Goal: Task Accomplishment & Management: Manage account settings

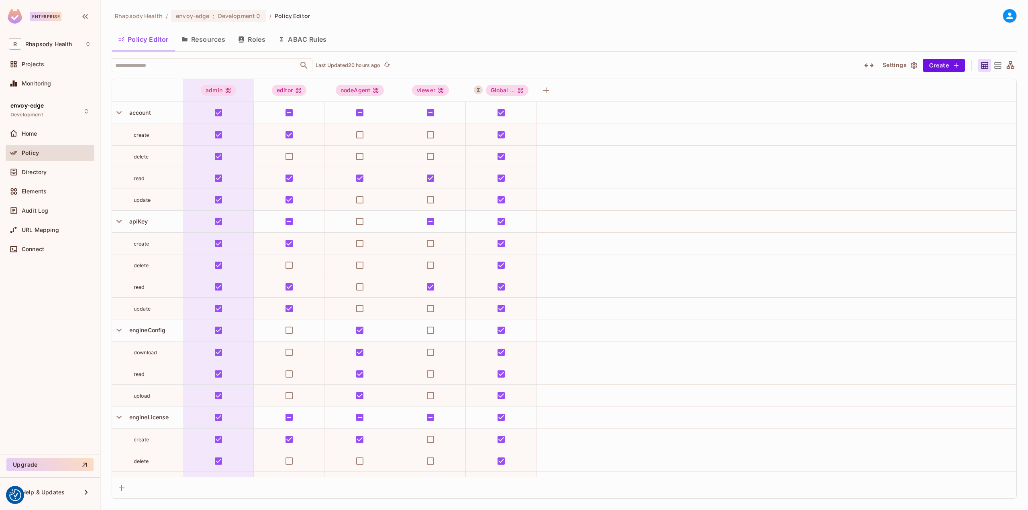
scroll to position [531, 0]
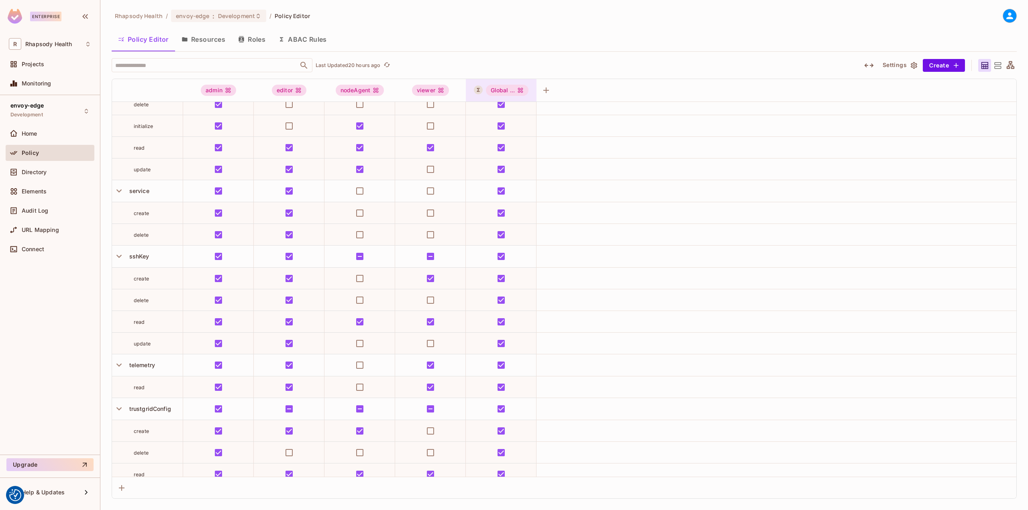
click at [504, 89] on div "Global ..." at bounding box center [507, 90] width 43 height 11
click at [529, 159] on div "Edit Dynamic Role (User Set)" at bounding box center [527, 162] width 79 height 8
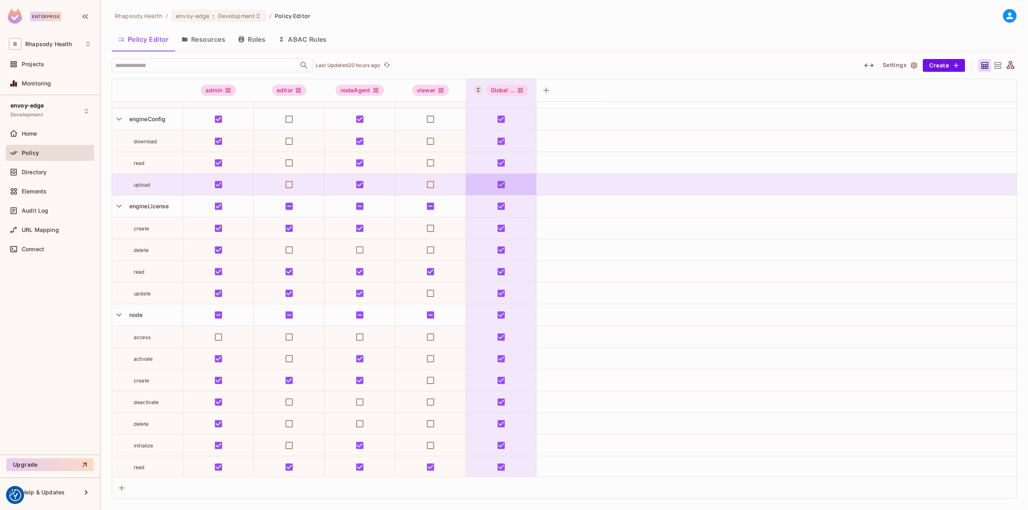
scroll to position [89, 0]
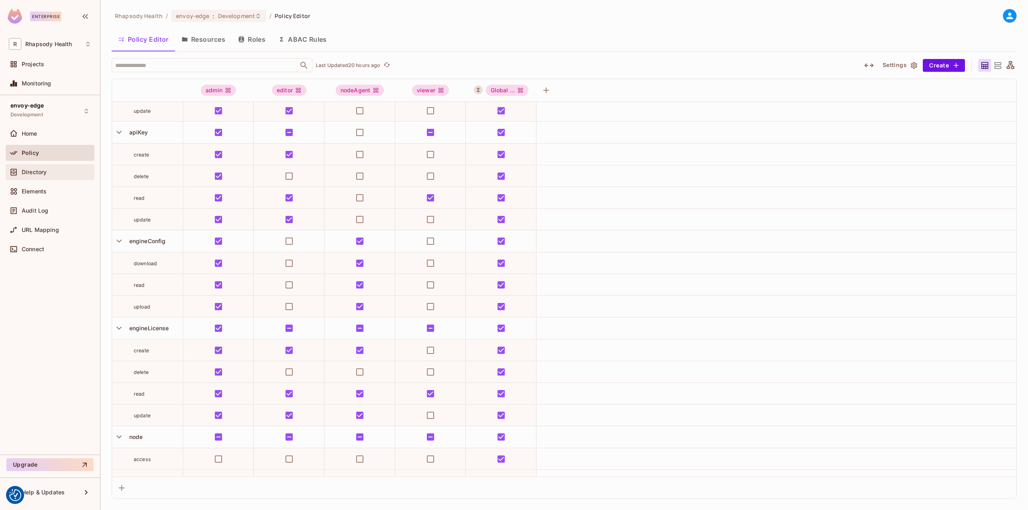
click at [62, 176] on div "Directory" at bounding box center [50, 172] width 82 height 10
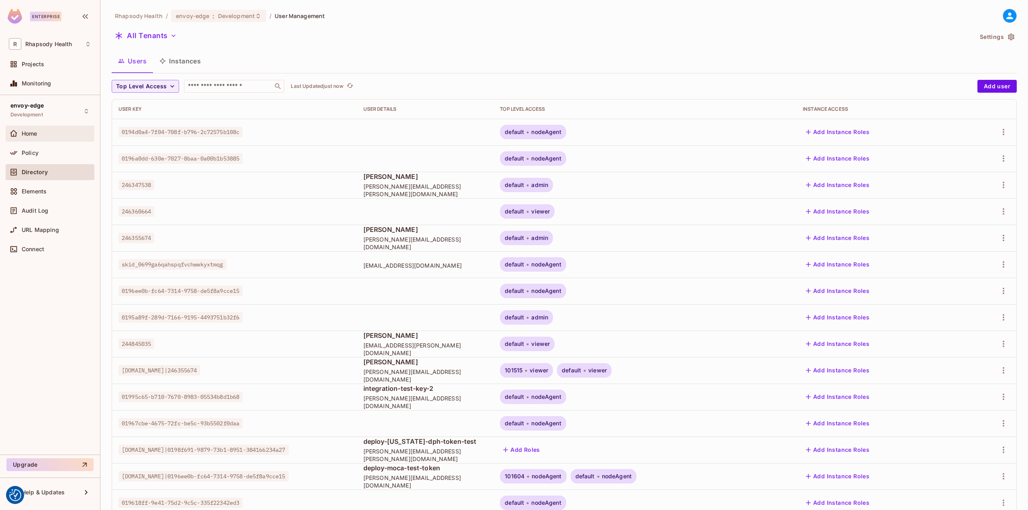
click at [47, 136] on div "Home" at bounding box center [56, 134] width 69 height 6
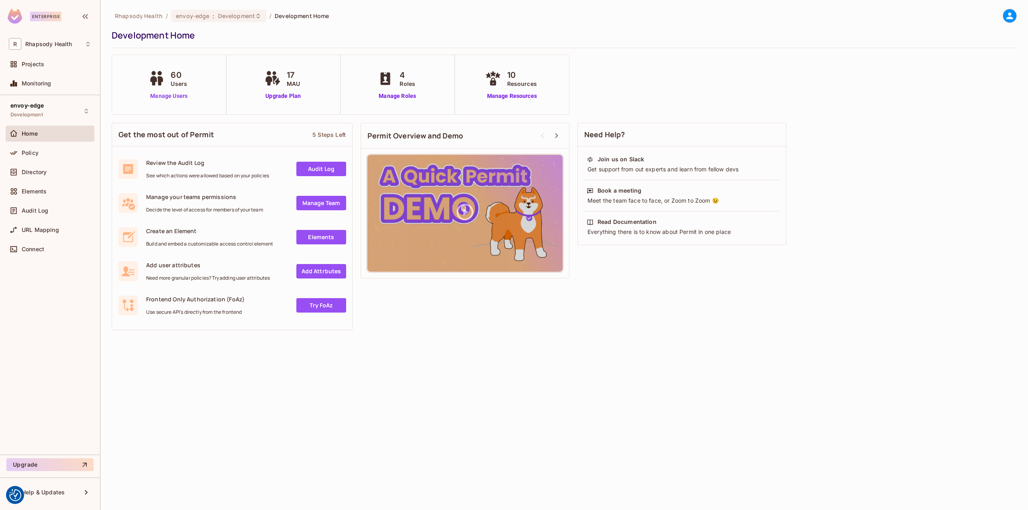
click at [170, 98] on link "Manage Users" at bounding box center [169, 96] width 45 height 8
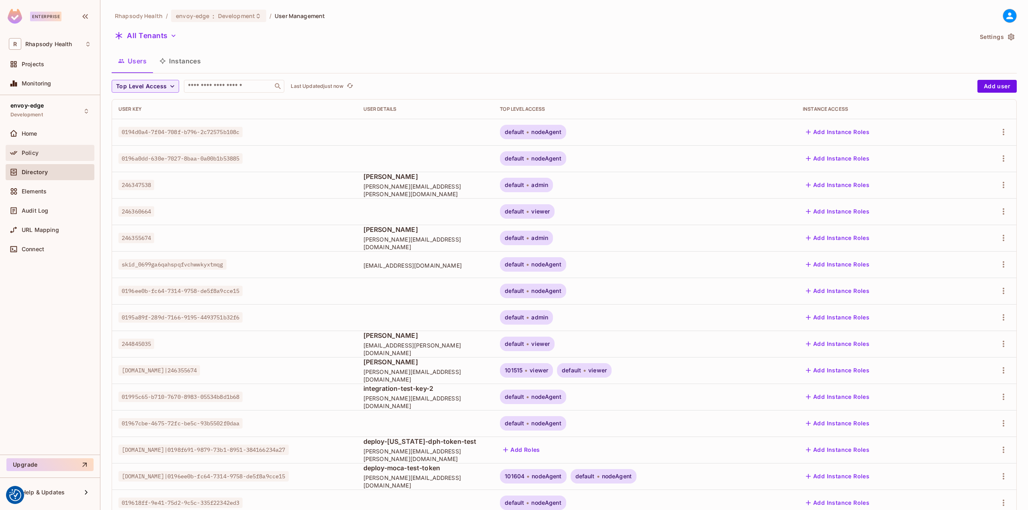
click at [59, 154] on div "Policy" at bounding box center [56, 153] width 69 height 6
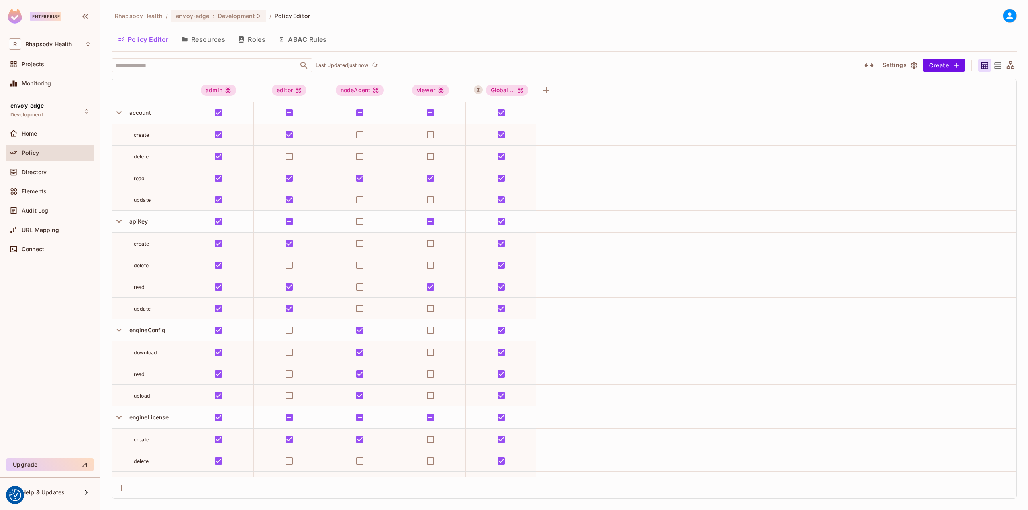
click at [308, 41] on button "ABAC Rules" at bounding box center [302, 39] width 61 height 20
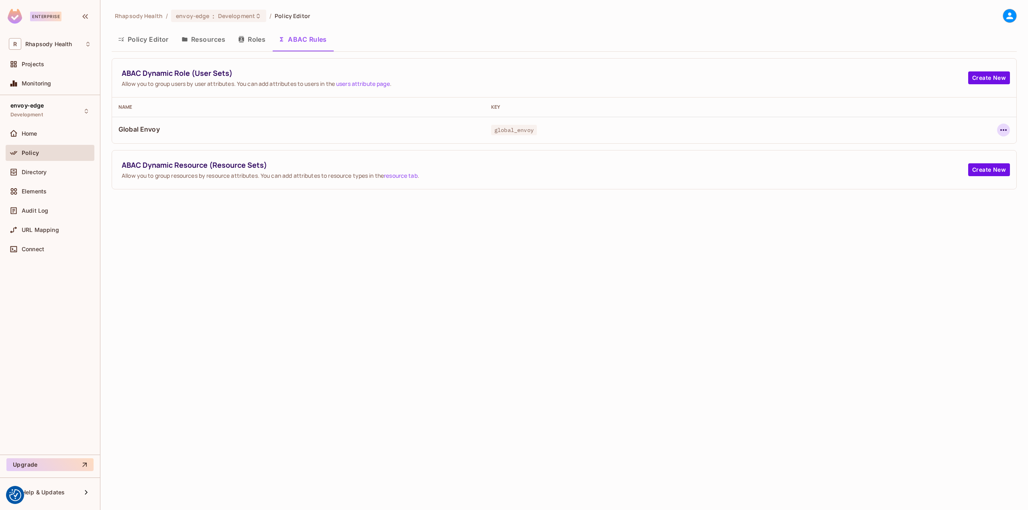
click at [1000, 130] on icon "button" at bounding box center [1004, 130] width 10 height 10
click at [966, 151] on div "Edit Dynamic Role (User Set)" at bounding box center [948, 149] width 79 height 8
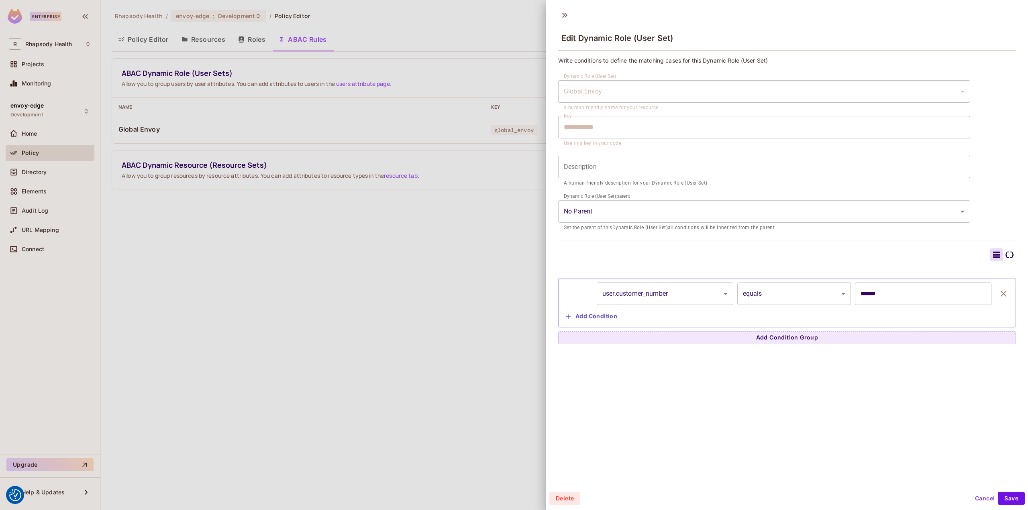
click at [442, 288] on div at bounding box center [514, 255] width 1028 height 510
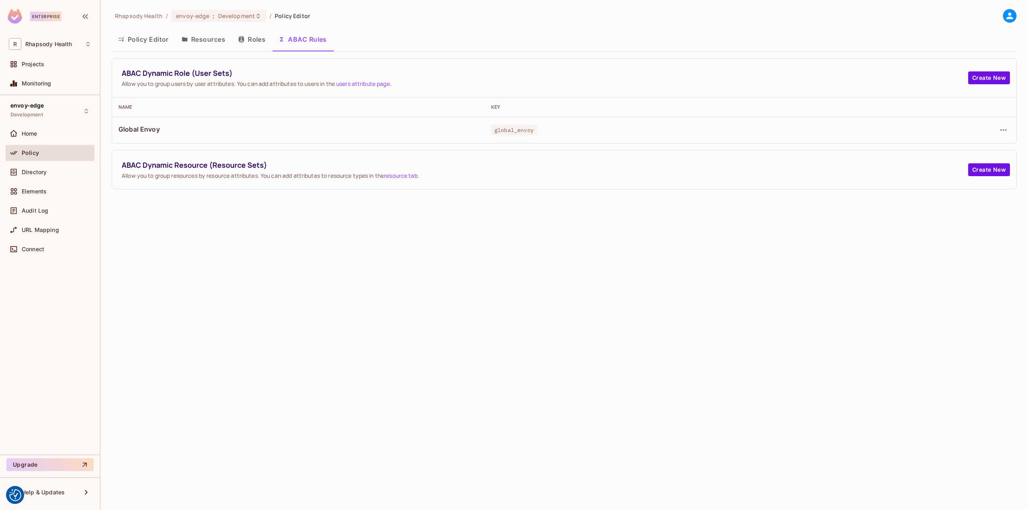
click at [387, 86] on link "users attribute page" at bounding box center [363, 84] width 54 height 8
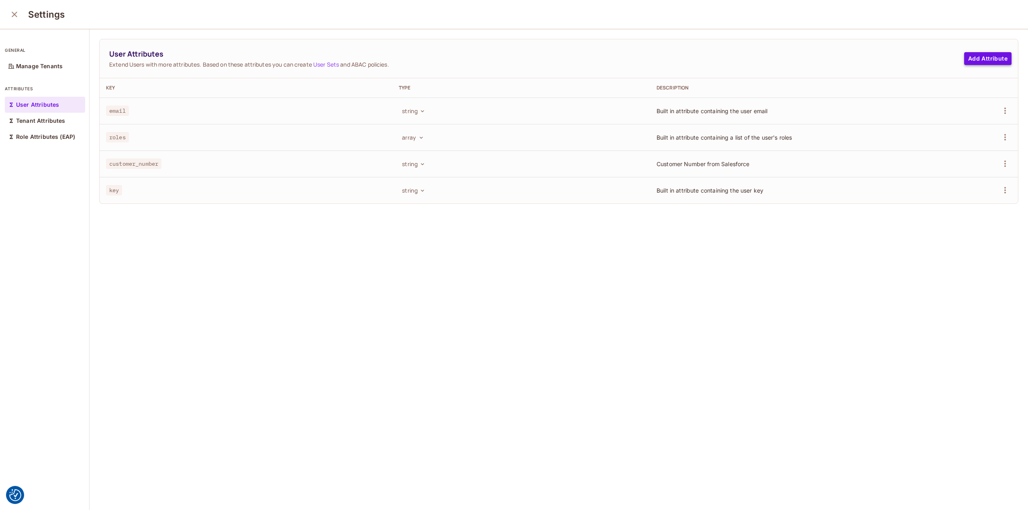
click at [965, 62] on button "Add Attribute" at bounding box center [987, 58] width 47 height 13
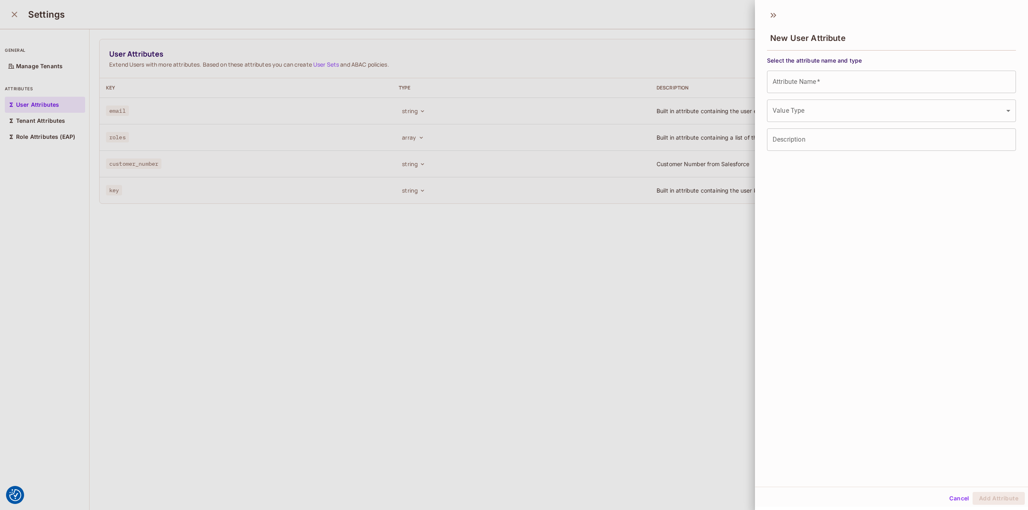
click at [802, 82] on input "Attribute Name   *" at bounding box center [891, 82] width 249 height 22
click at [795, 109] on body "We use cookies to enhance your browsing experience, serve personalized ads or c…" at bounding box center [514, 255] width 1028 height 510
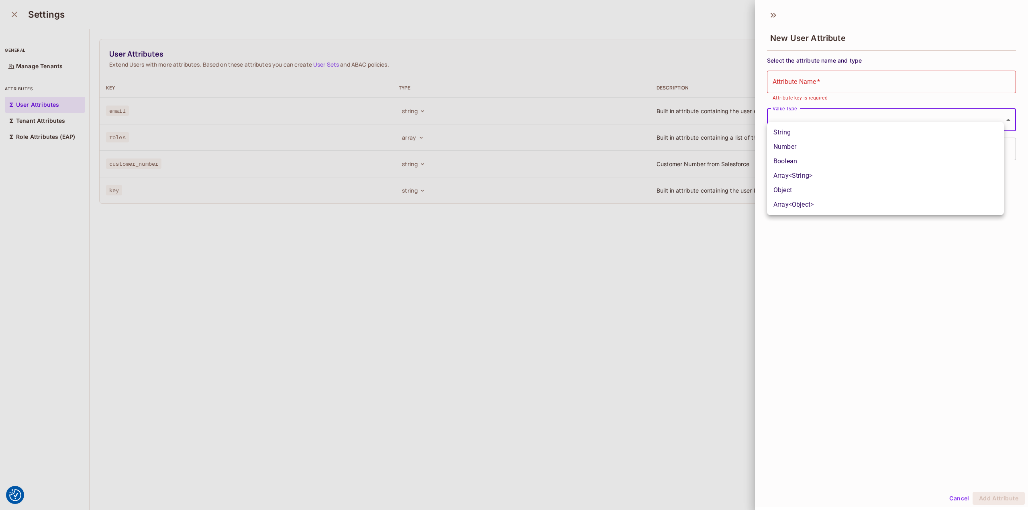
click at [796, 135] on li "String" at bounding box center [885, 132] width 237 height 14
type input "******"
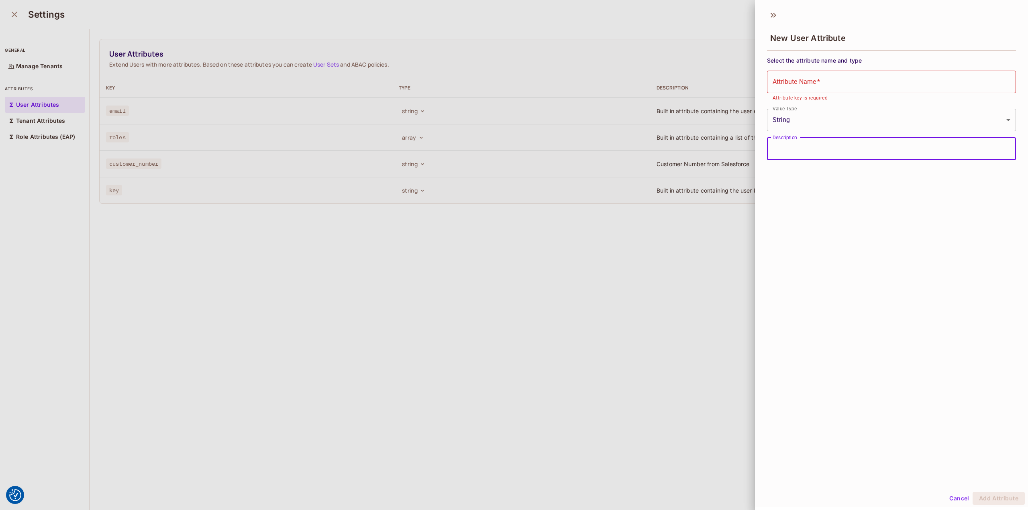
click at [803, 144] on input "Description" at bounding box center [891, 149] width 249 height 22
click at [840, 222] on div "New User Attribute Select the attribute name and type Attribute Name   * Attrib…" at bounding box center [891, 247] width 273 height 482
click at [480, 360] on div at bounding box center [514, 255] width 1028 height 510
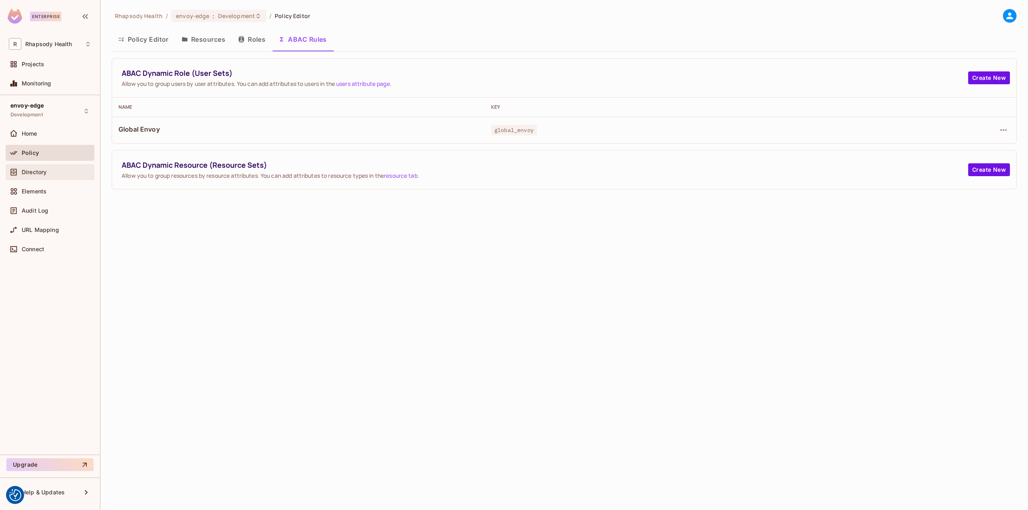
click at [50, 177] on div "Directory" at bounding box center [50, 172] width 89 height 16
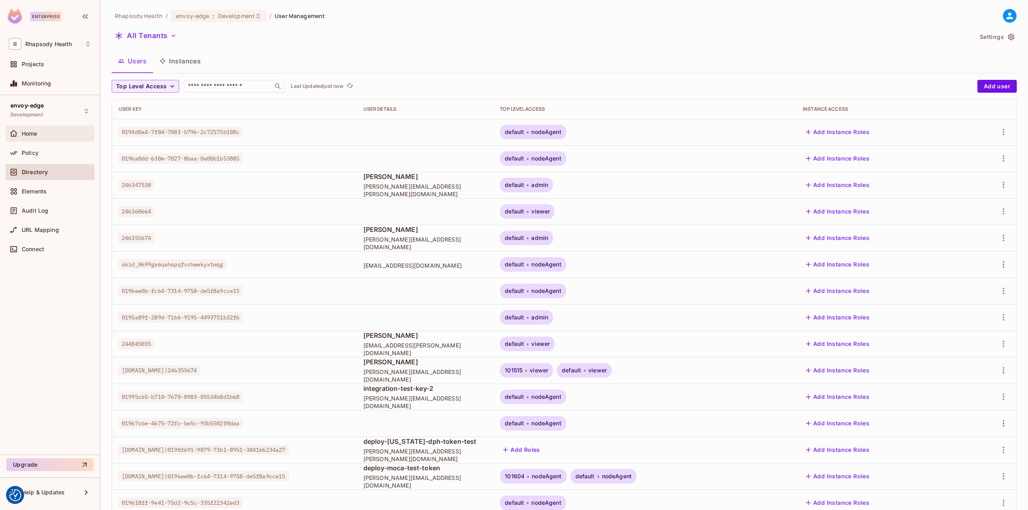
click at [68, 133] on div "Home" at bounding box center [56, 134] width 69 height 6
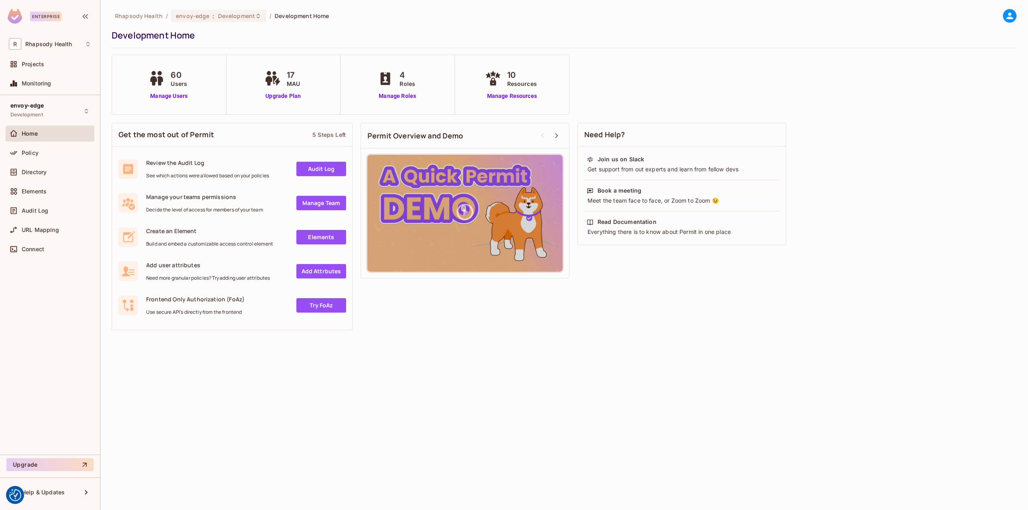
click at [49, 180] on div "Directory" at bounding box center [50, 173] width 89 height 19
click at [48, 171] on div "Directory" at bounding box center [56, 172] width 69 height 6
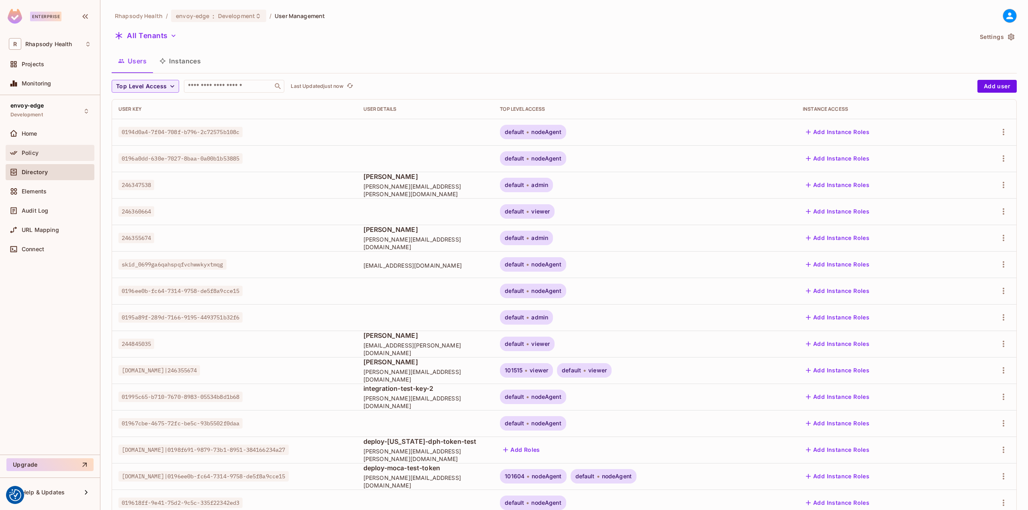
click at [65, 159] on div "Policy" at bounding box center [50, 153] width 89 height 16
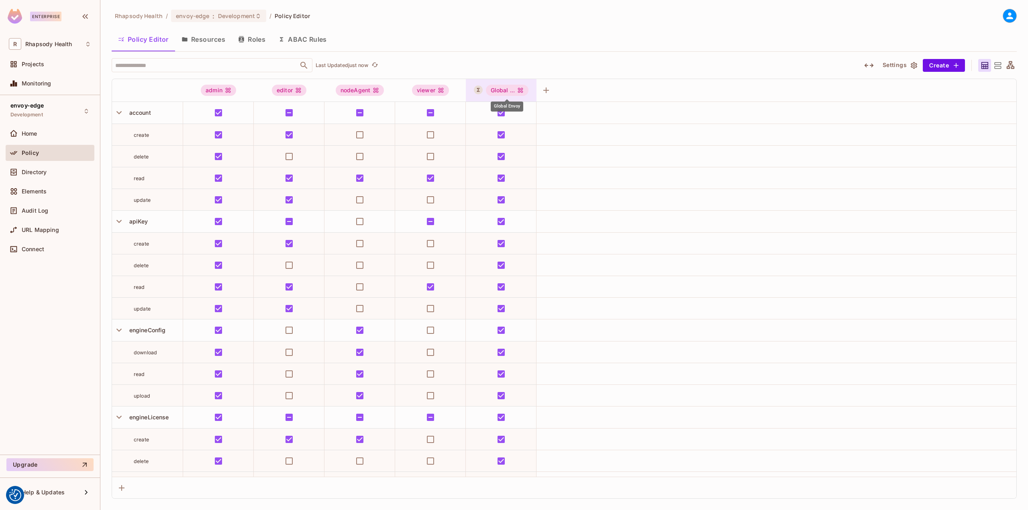
click at [489, 91] on div "Global ..." at bounding box center [507, 90] width 43 height 11
click at [291, 31] on div at bounding box center [514, 255] width 1028 height 510
click at [290, 39] on div "global_envoy Clear Permissions Allow All Edit Dynamic Role (User Set) Delete Dy…" at bounding box center [514, 255] width 1028 height 510
click at [290, 39] on button "ABAC Rules" at bounding box center [302, 39] width 61 height 20
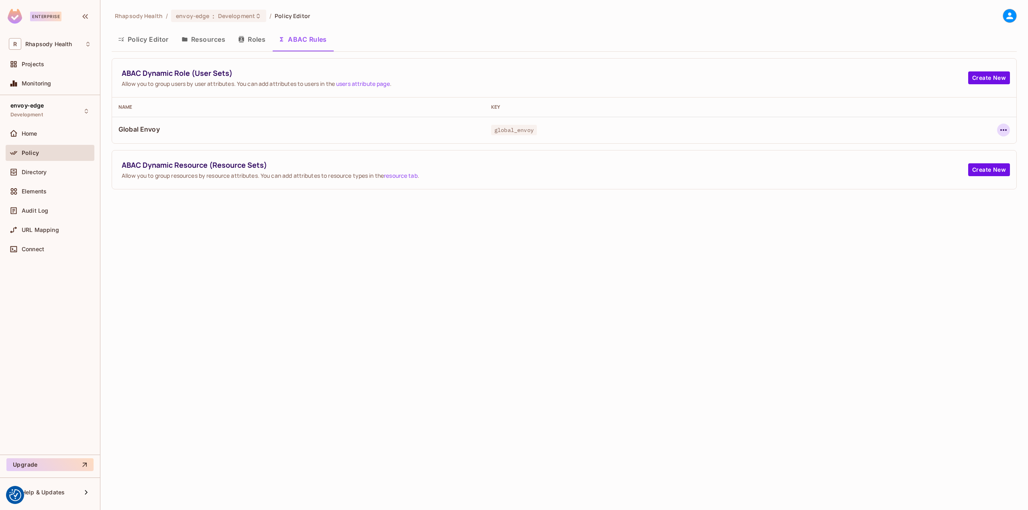
click at [1004, 127] on icon "button" at bounding box center [1004, 130] width 10 height 10
click at [964, 153] on span "Edit Dynamic Role (User Set)" at bounding box center [949, 148] width 84 height 13
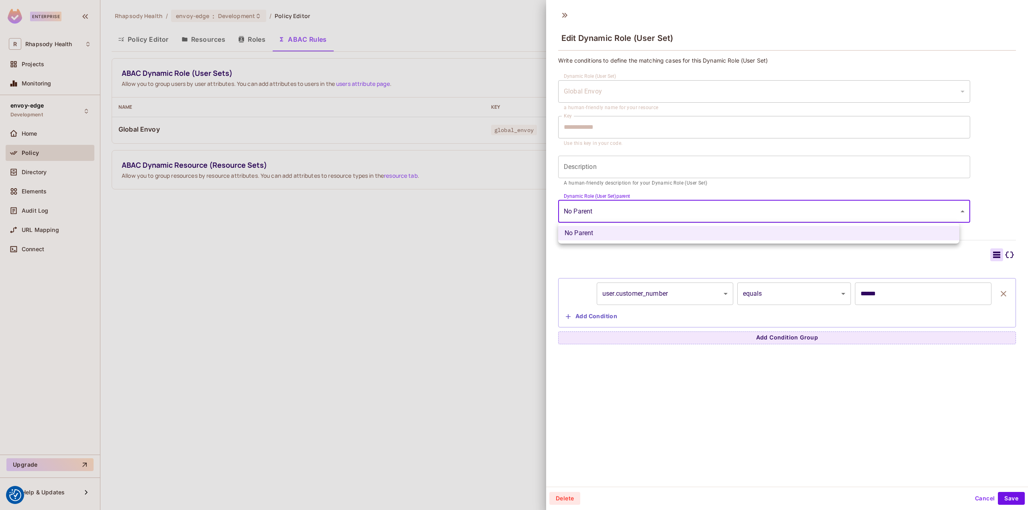
click at [590, 213] on body "We use cookies to enhance your browsing experience, serve personalized ads or c…" at bounding box center [514, 255] width 1028 height 510
click at [590, 213] on div at bounding box center [514, 255] width 1028 height 510
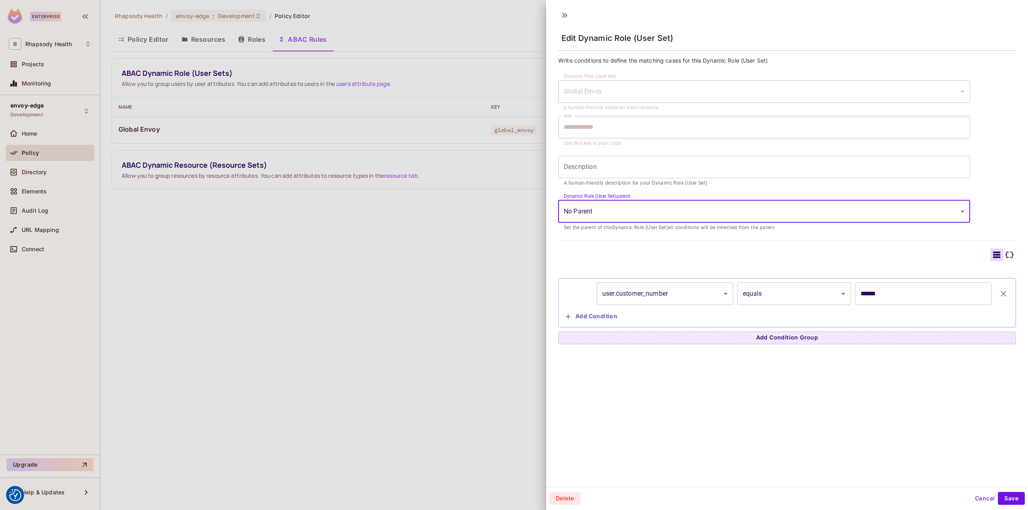
click at [668, 299] on body "We use cookies to enhance your browsing experience, serve personalized ads or c…" at bounding box center [514, 255] width 1028 height 510
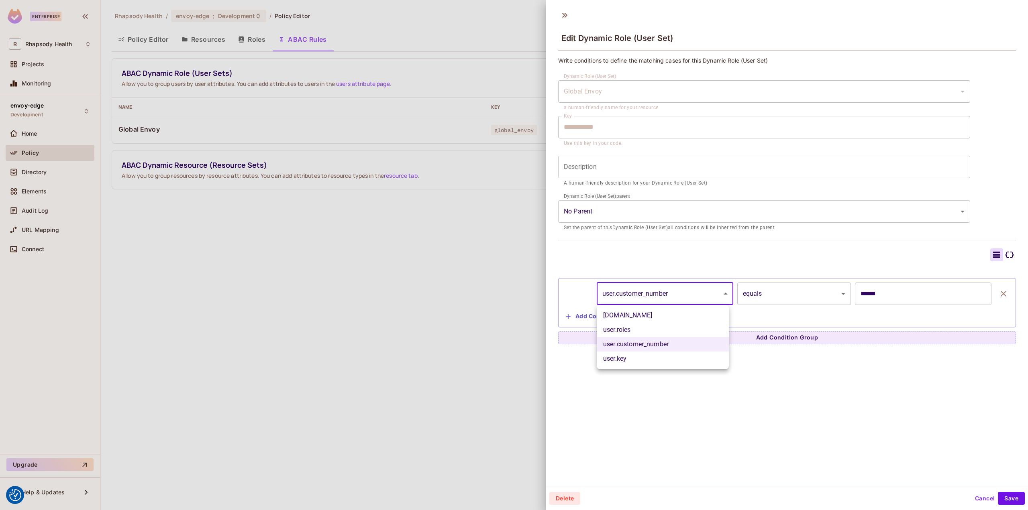
click at [649, 360] on li "user.key" at bounding box center [663, 359] width 132 height 14
type input "********"
click at [772, 280] on div "user.key ******** ​ equals ****** ​ ****** ​ Add Condition" at bounding box center [787, 302] width 458 height 49
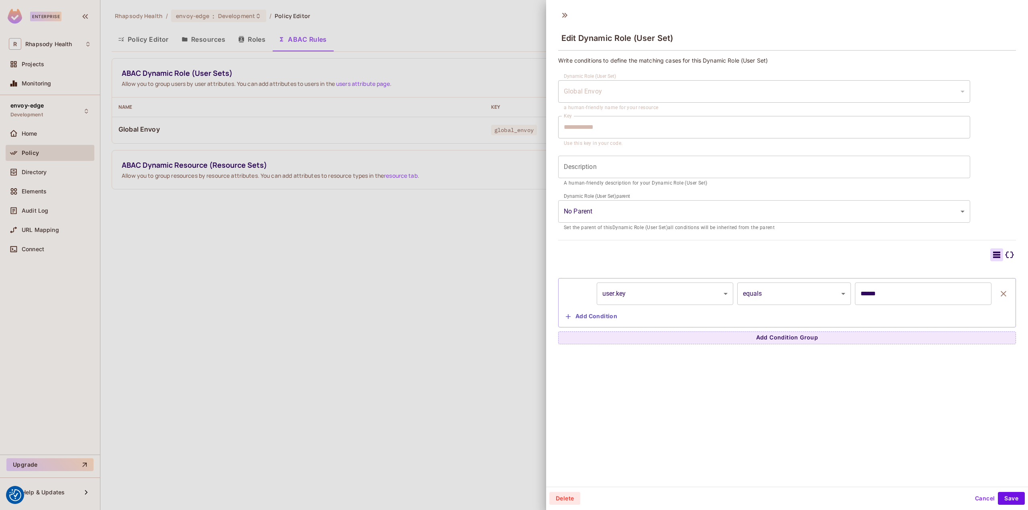
click at [768, 289] on body "We use cookies to enhance your browsing experience, serve personalized ads or c…" at bounding box center [514, 255] width 1028 height 510
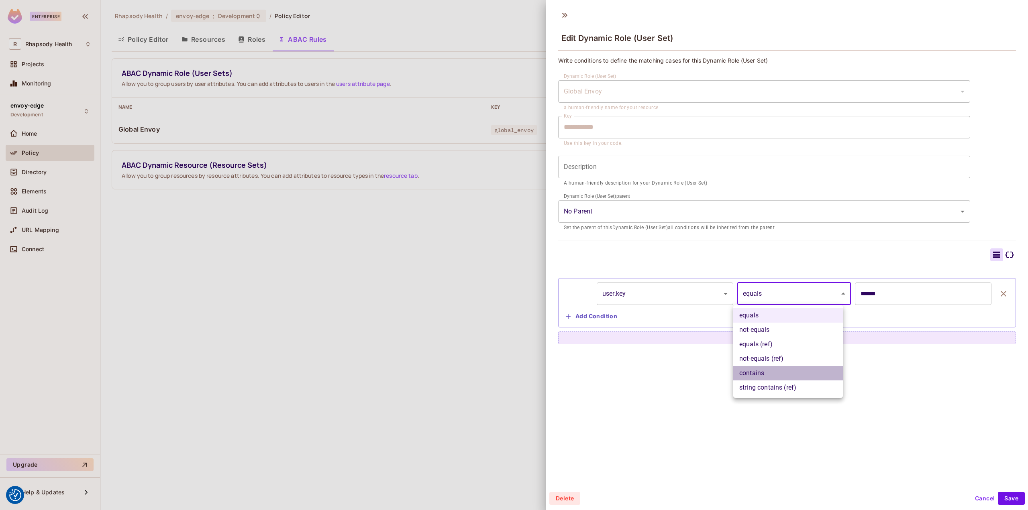
click at [757, 376] on li "contains" at bounding box center [788, 373] width 110 height 14
type input "********"
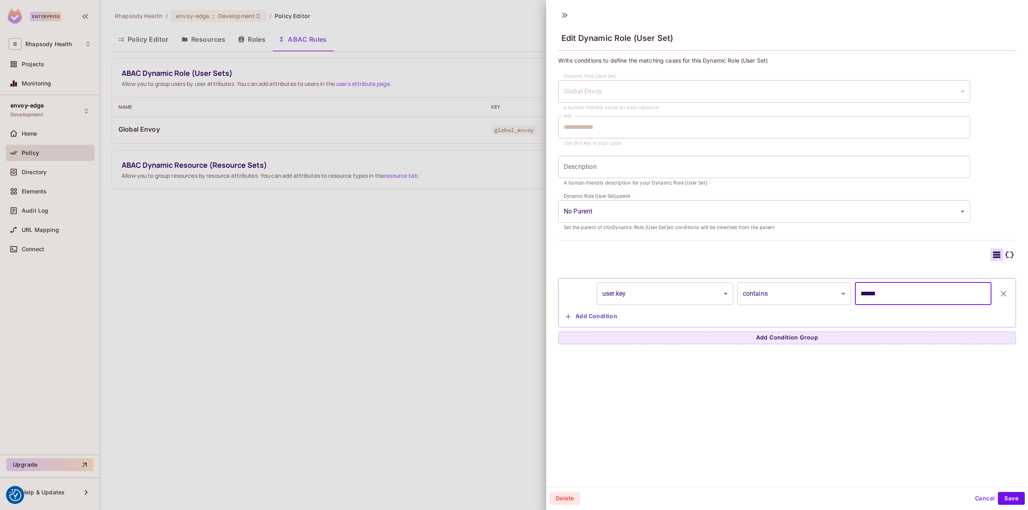
drag, startPoint x: 910, startPoint y: 296, endPoint x: 751, endPoint y: 306, distance: 159.4
click at [753, 306] on div "user.key ******** ​ contains ******** ​ ****** ​ Add Condition" at bounding box center [787, 303] width 449 height 41
paste input "**********"
type input "**********"
click at [1009, 505] on button "Save" at bounding box center [1011, 498] width 27 height 13
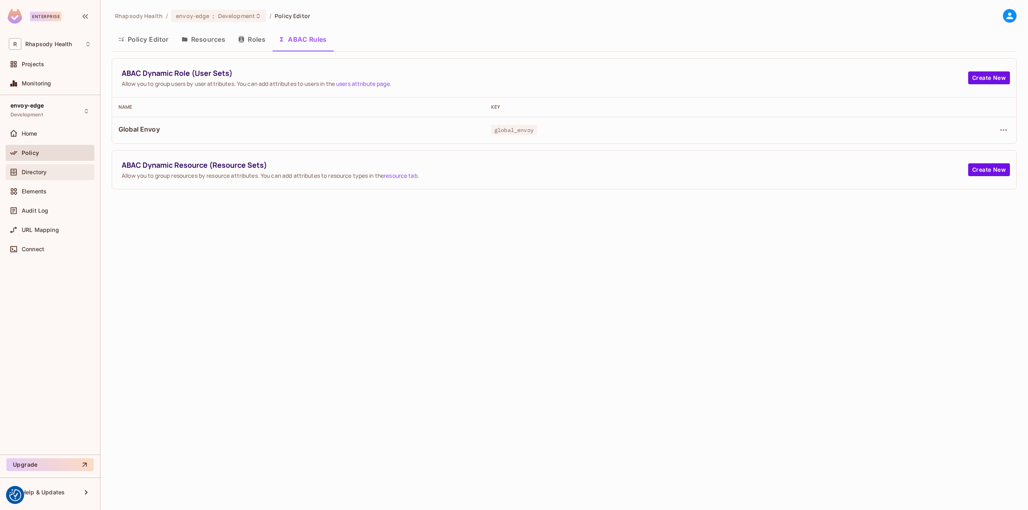
click at [47, 173] on div "Directory" at bounding box center [56, 172] width 69 height 6
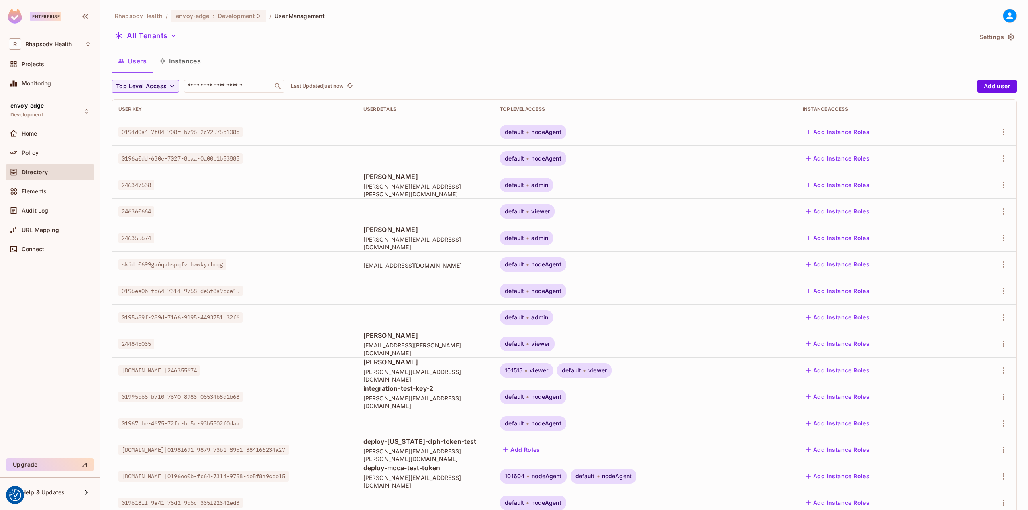
click at [992, 30] on div "All Tenants Settings" at bounding box center [564, 36] width 905 height 15
click at [988, 32] on button "Settings" at bounding box center [997, 37] width 40 height 13
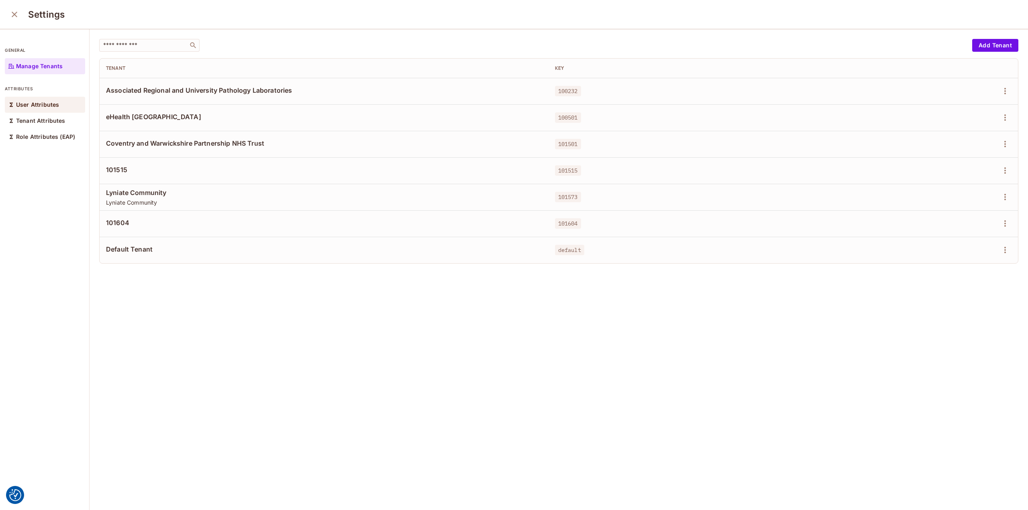
click at [45, 104] on p "User Attributes" at bounding box center [37, 105] width 43 height 6
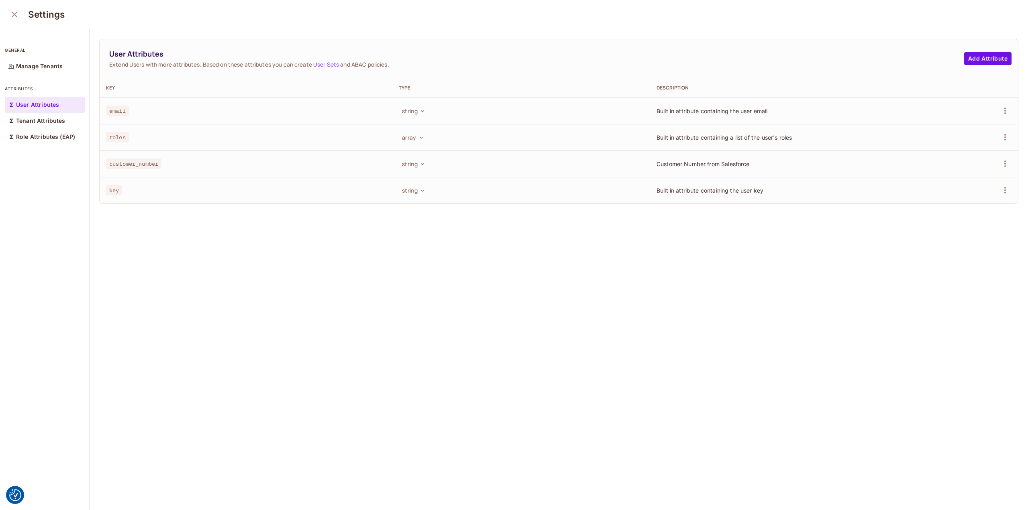
click at [336, 65] on link "User Sets" at bounding box center [326, 65] width 26 height 8
click at [39, 106] on p "User Attributes" at bounding box center [37, 105] width 43 height 6
click at [0, 7] on div "Settings" at bounding box center [514, 14] width 1028 height 29
click at [15, 15] on icon "close" at bounding box center [15, 15] width 6 height 6
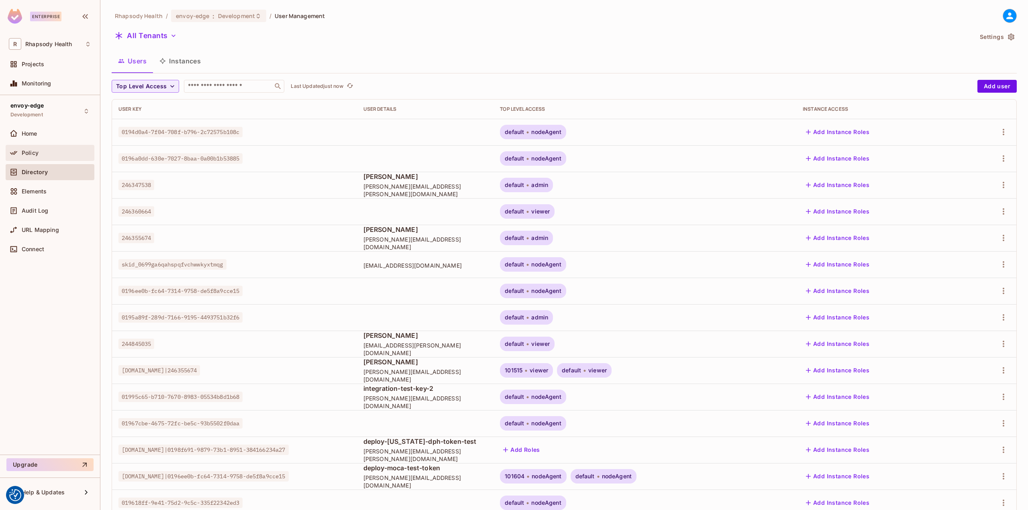
click at [43, 148] on div "Policy" at bounding box center [50, 153] width 82 height 10
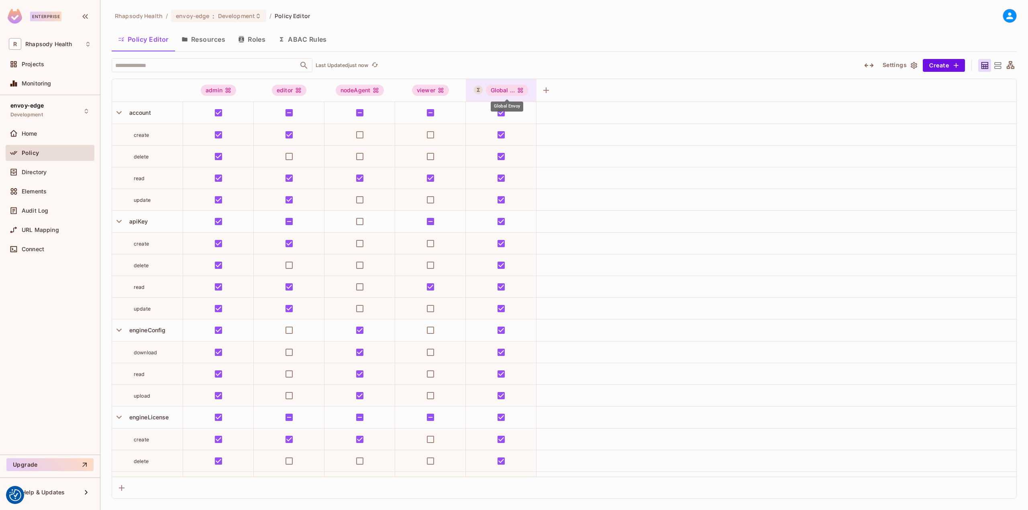
click at [493, 92] on div "Global ..." at bounding box center [507, 90] width 43 height 11
click at [478, 87] on div at bounding box center [514, 255] width 1028 height 510
click at [481, 90] on icon "A User Set is a dynamically conditioned role, grouping users based on real-time…" at bounding box center [479, 90] width 6 height 6
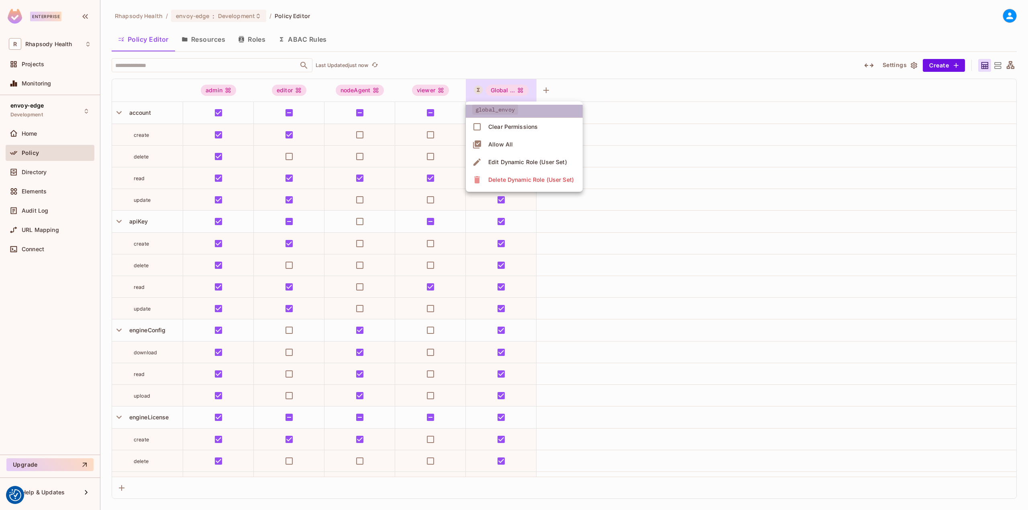
click at [486, 111] on span "global_envoy" at bounding box center [495, 109] width 46 height 10
click at [486, 110] on span "global_envoy" at bounding box center [495, 109] width 46 height 10
click at [486, 109] on span "global_envoy" at bounding box center [495, 109] width 46 height 10
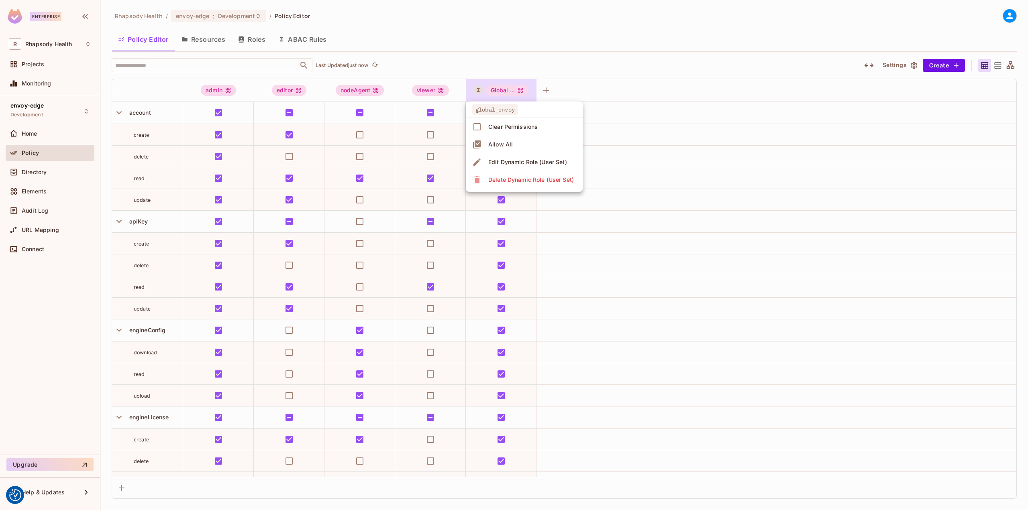
click at [486, 109] on span "global_envoy" at bounding box center [495, 109] width 46 height 10
click at [588, 84] on div at bounding box center [514, 255] width 1028 height 510
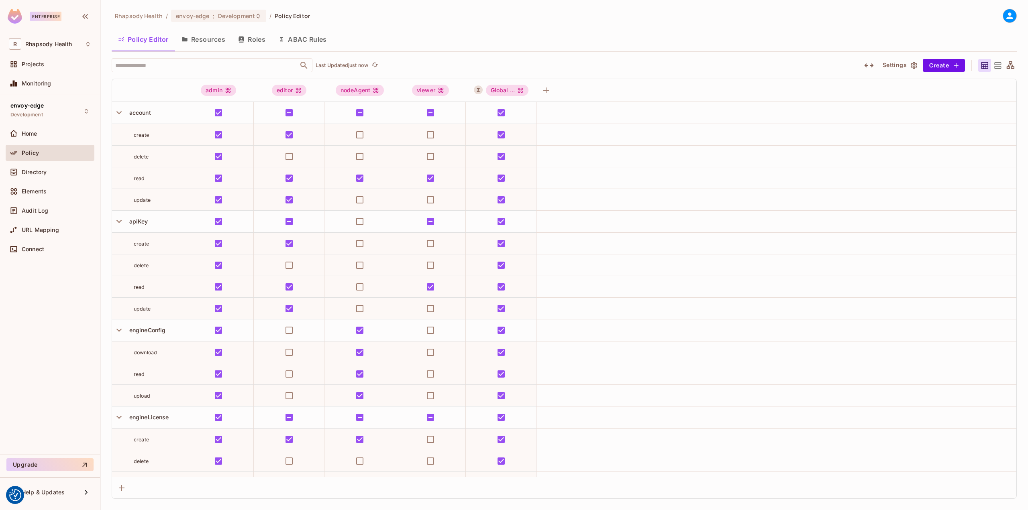
click at [236, 37] on button "Roles" at bounding box center [252, 39] width 40 height 20
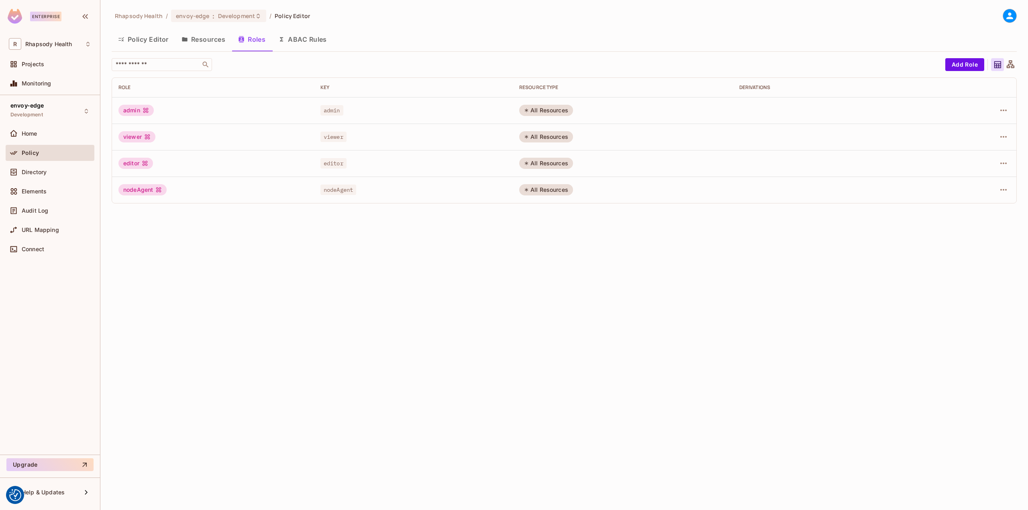
click at [203, 38] on button "Resources" at bounding box center [203, 39] width 57 height 20
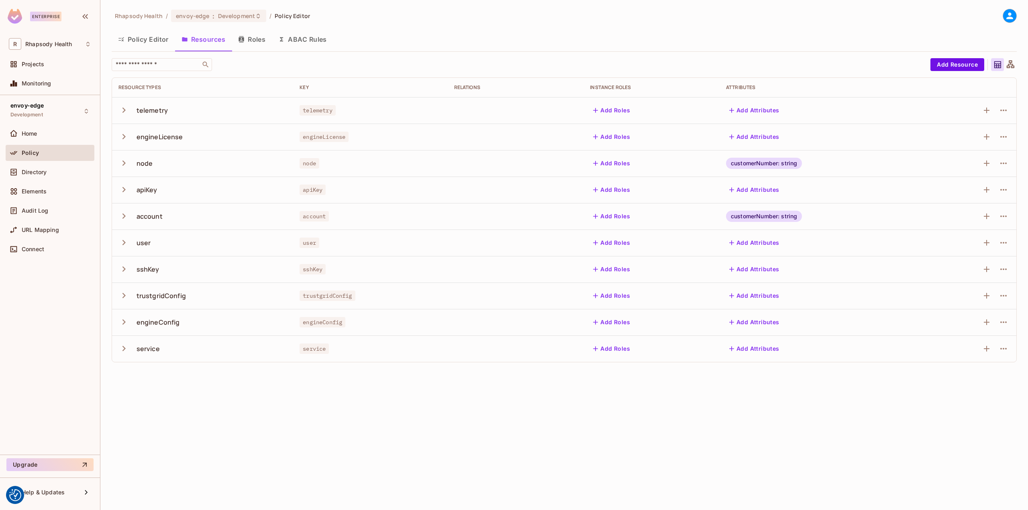
click at [294, 37] on button "ABAC Rules" at bounding box center [302, 39] width 61 height 20
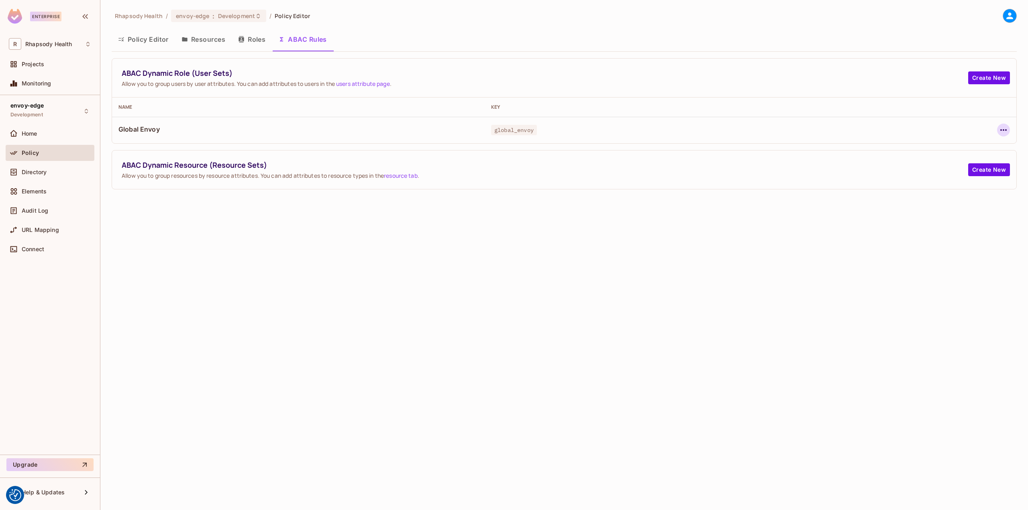
click at [1003, 129] on icon "button" at bounding box center [1004, 130] width 10 height 10
click at [965, 149] on div "Edit Dynamic Role (User Set)" at bounding box center [948, 149] width 79 height 8
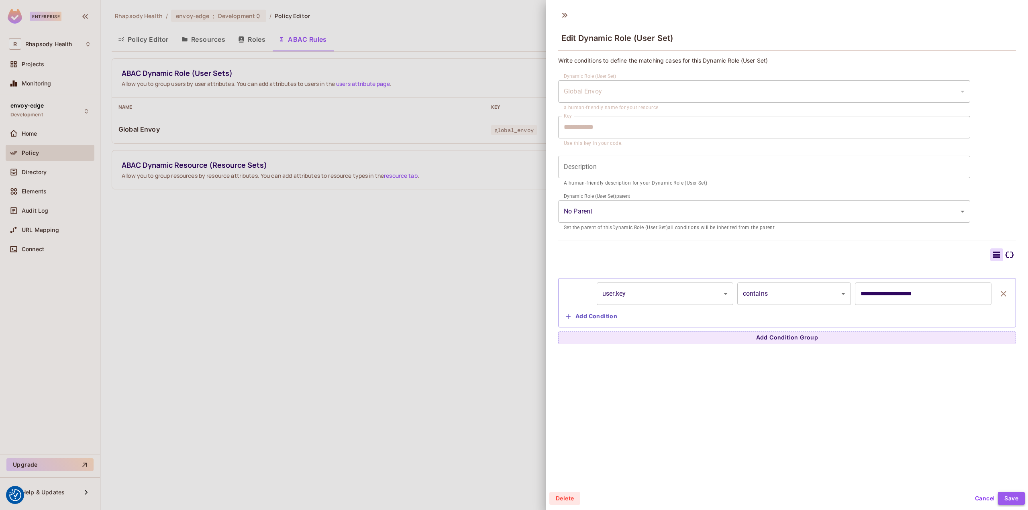
click at [1008, 500] on button "Save" at bounding box center [1011, 498] width 27 height 13
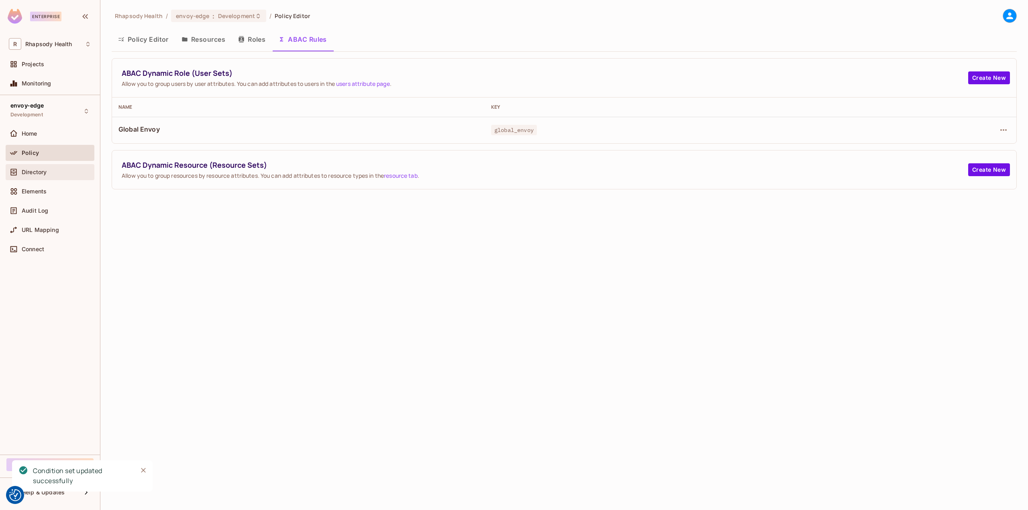
click at [49, 173] on div "Directory" at bounding box center [56, 172] width 69 height 6
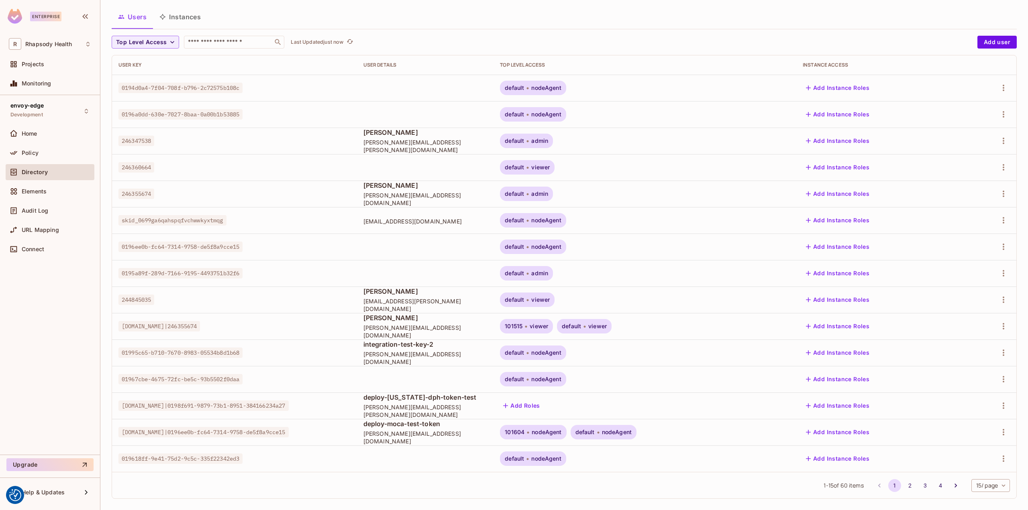
scroll to position [51, 0]
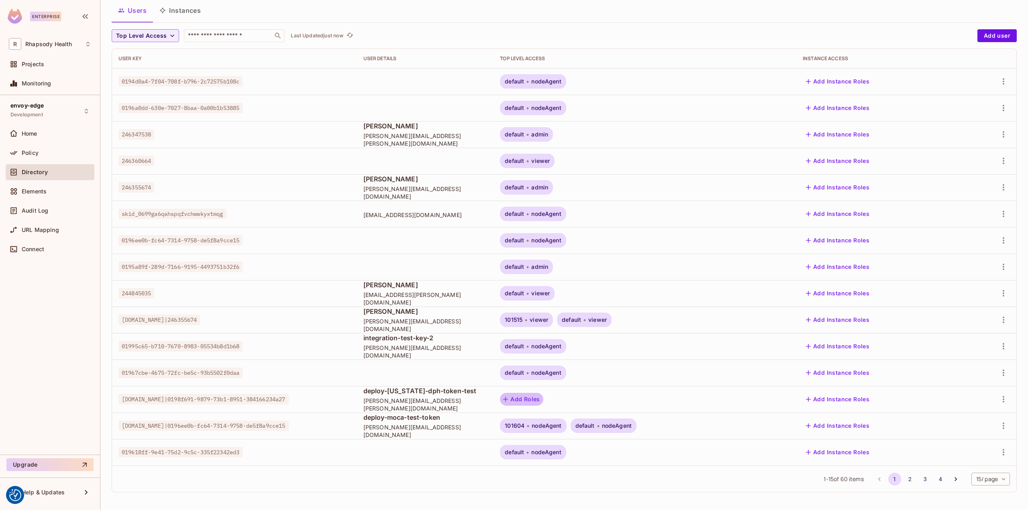
click at [543, 399] on button "Add Roles" at bounding box center [521, 399] width 43 height 13
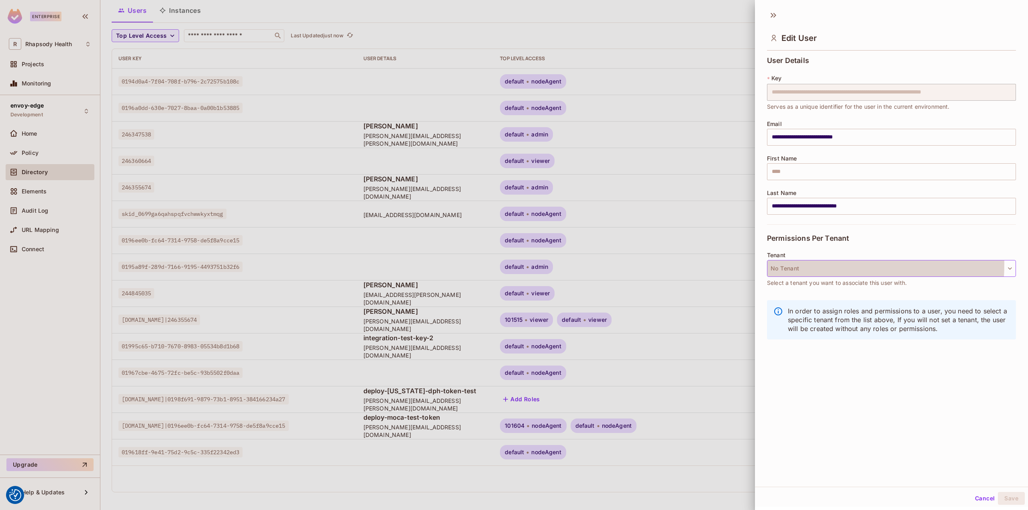
click at [810, 265] on button "No Tenant" at bounding box center [891, 268] width 249 height 17
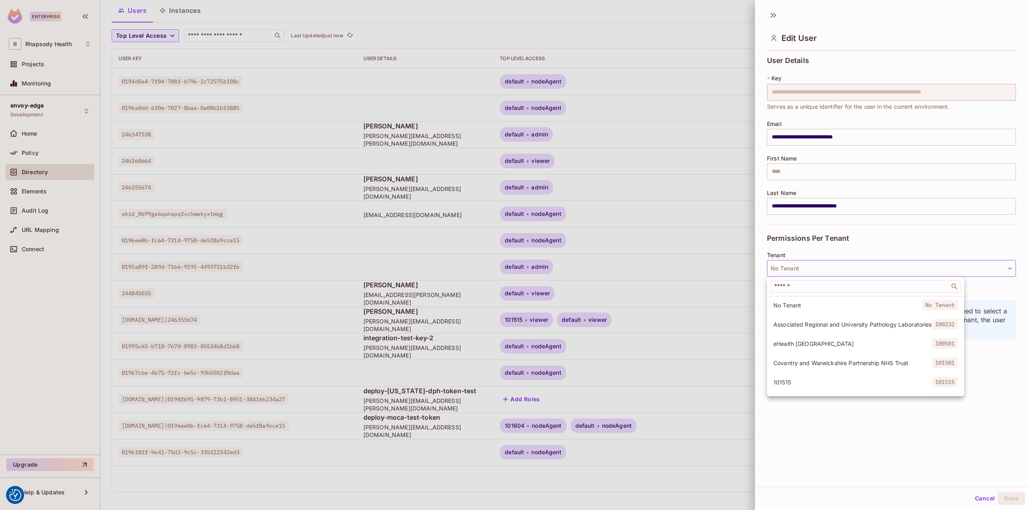
click at [810, 266] on div at bounding box center [514, 255] width 1028 height 510
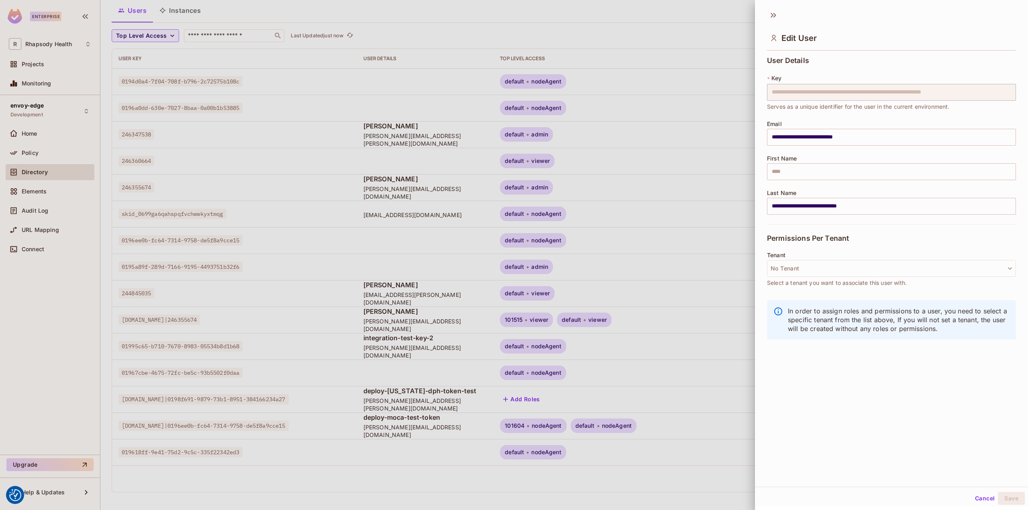
click at [700, 315] on div at bounding box center [514, 255] width 1028 height 510
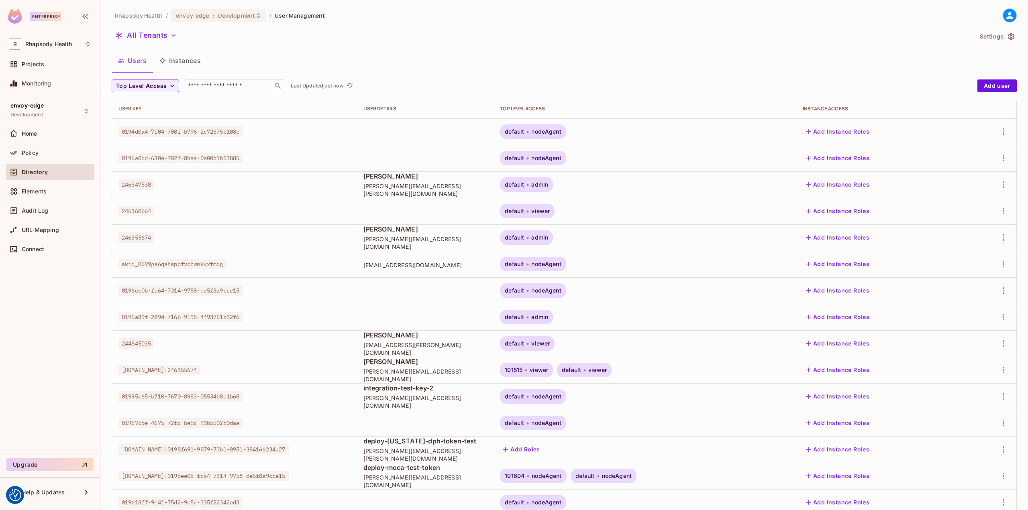
scroll to position [0, 0]
click at [188, 61] on button "Instances" at bounding box center [180, 61] width 54 height 20
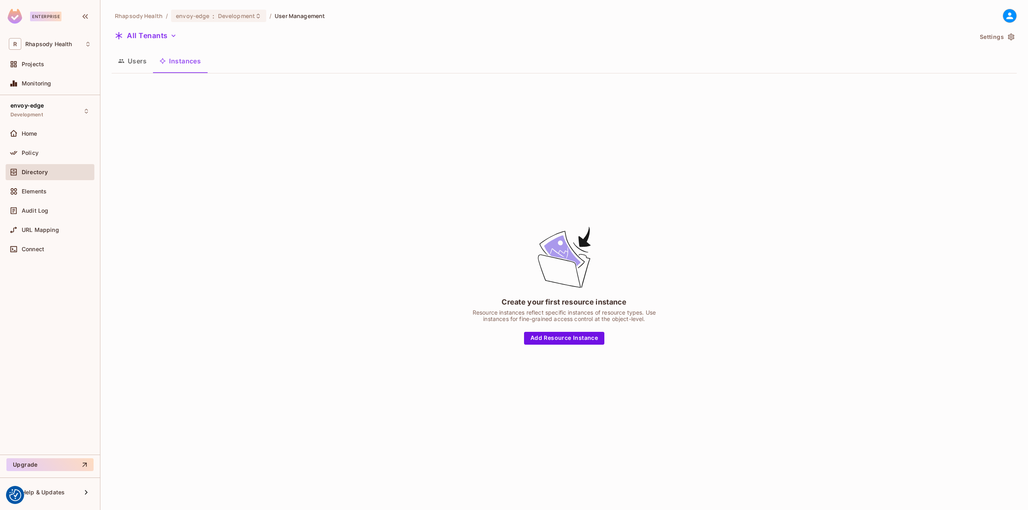
click at [132, 59] on button "Users" at bounding box center [132, 61] width 41 height 20
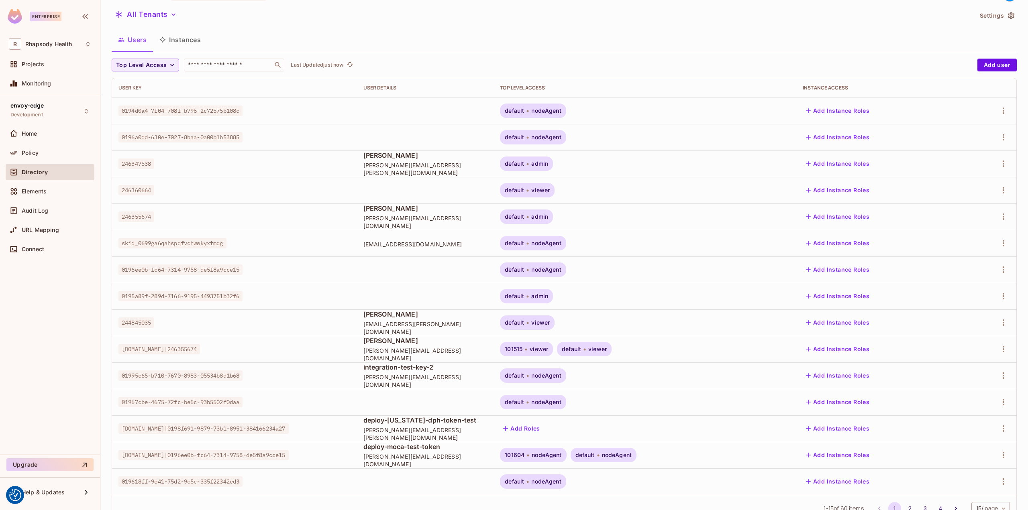
scroll to position [51, 0]
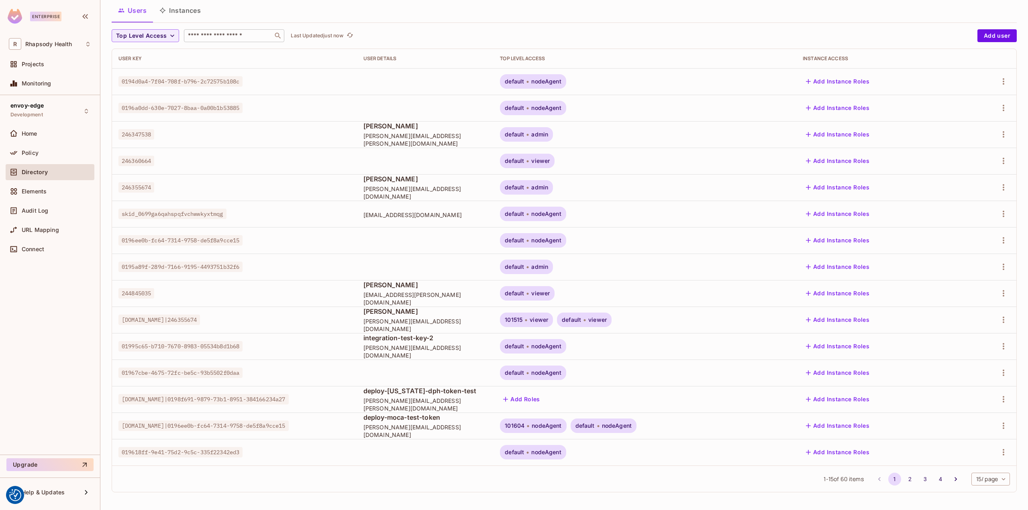
click at [227, 39] on input "text" at bounding box center [228, 36] width 84 height 8
type input "****"
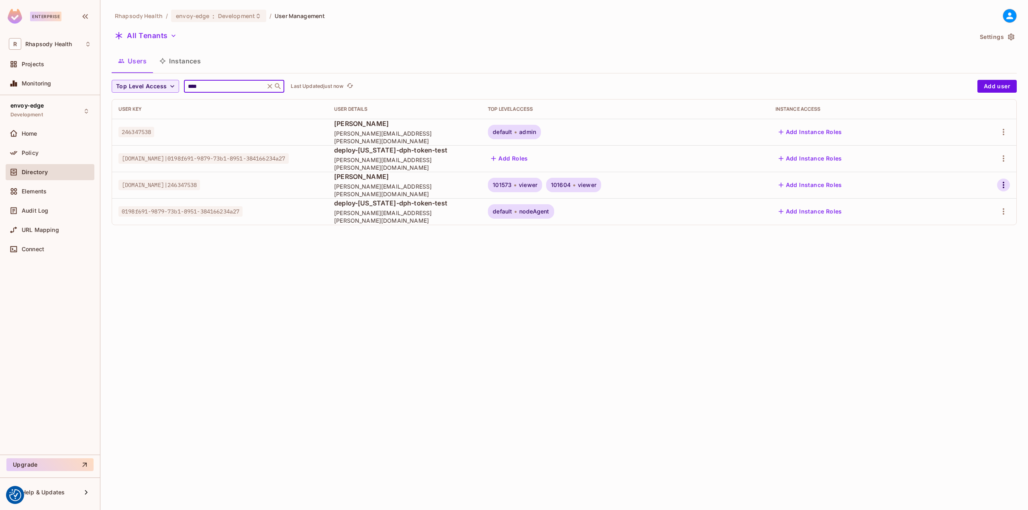
click at [1006, 186] on icon "button" at bounding box center [1004, 185] width 10 height 10
click at [988, 225] on div "Top Level Roles" at bounding box center [973, 221] width 43 height 8
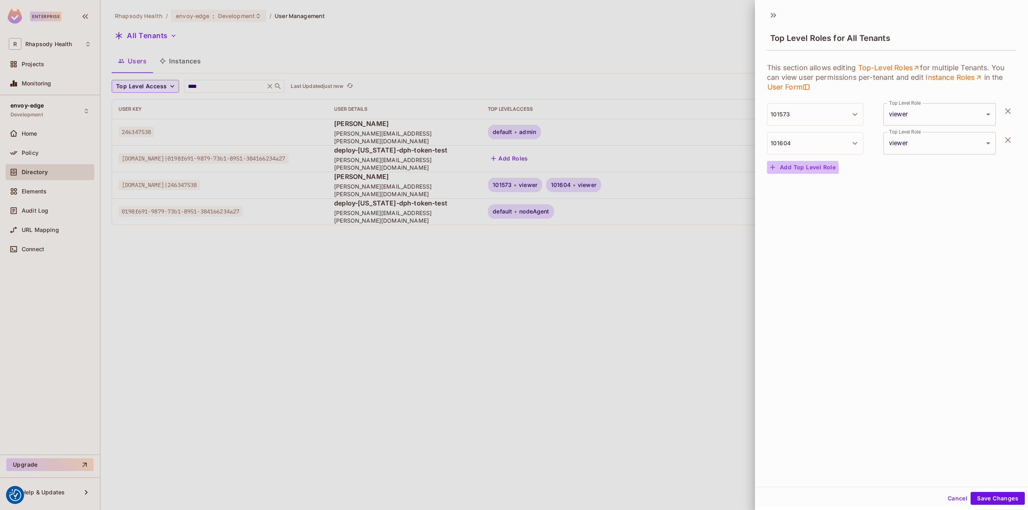
click at [798, 169] on button "Add Top Level Role" at bounding box center [803, 167] width 72 height 13
click at [899, 177] on body "We use cookies to enhance your browsing experience, serve personalized ads or c…" at bounding box center [514, 255] width 1028 height 510
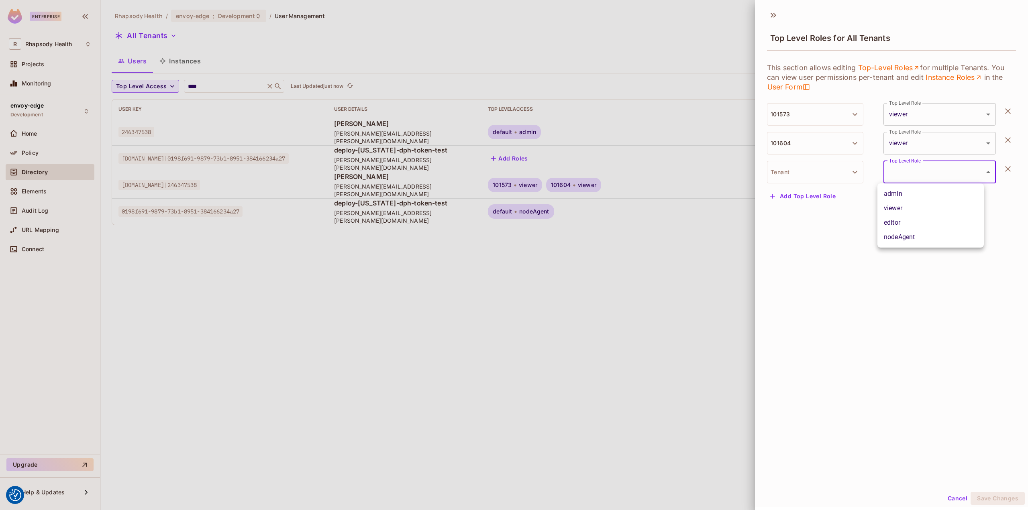
click at [899, 176] on div at bounding box center [514, 255] width 1028 height 510
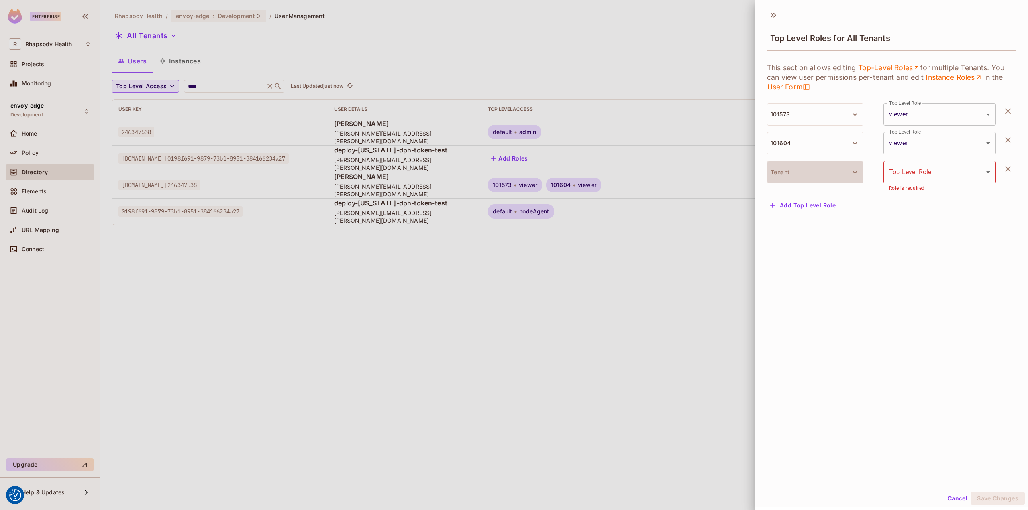
click at [831, 171] on button "Tenant" at bounding box center [815, 172] width 96 height 22
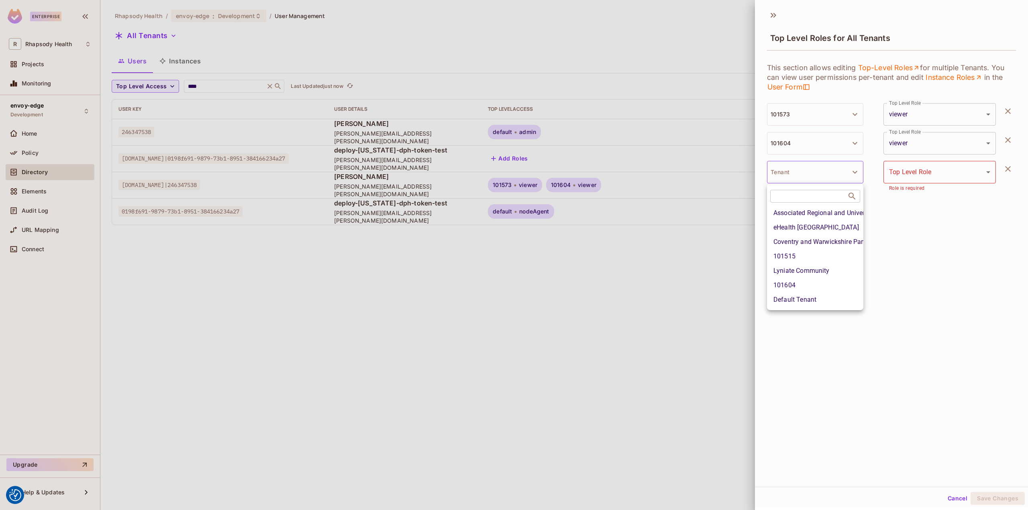
click at [691, 347] on div at bounding box center [514, 255] width 1028 height 510
click at [645, 297] on div at bounding box center [514, 255] width 1028 height 510
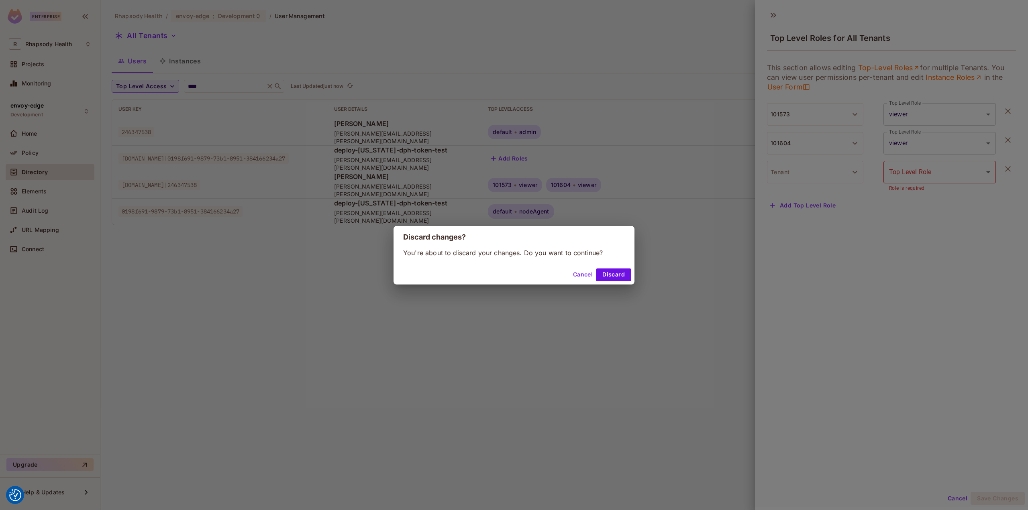
click at [637, 267] on div "Discard changes? You're about to discard your changes. Do you want to continue?…" at bounding box center [514, 255] width 1028 height 510
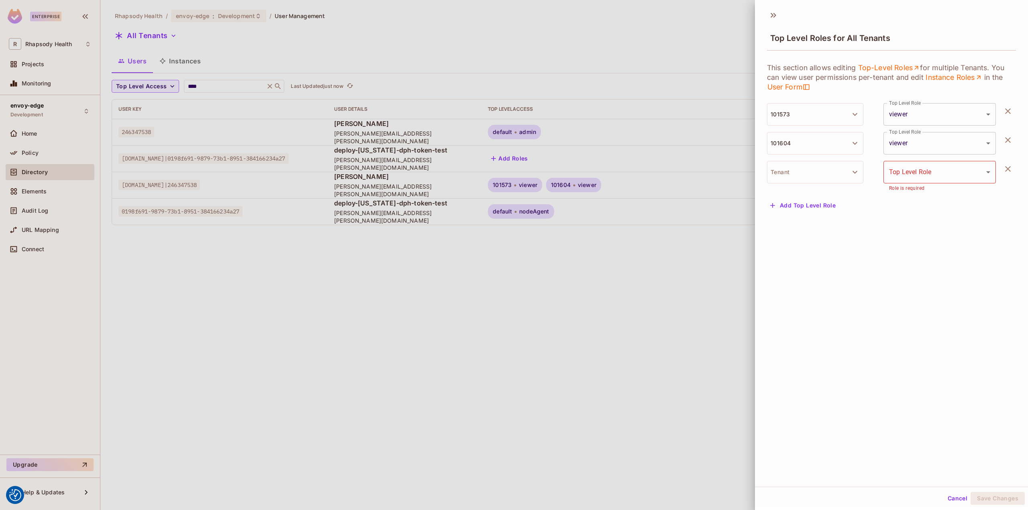
drag, startPoint x: 633, startPoint y: 267, endPoint x: 620, endPoint y: 271, distance: 13.4
click at [620, 271] on div at bounding box center [514, 255] width 1028 height 510
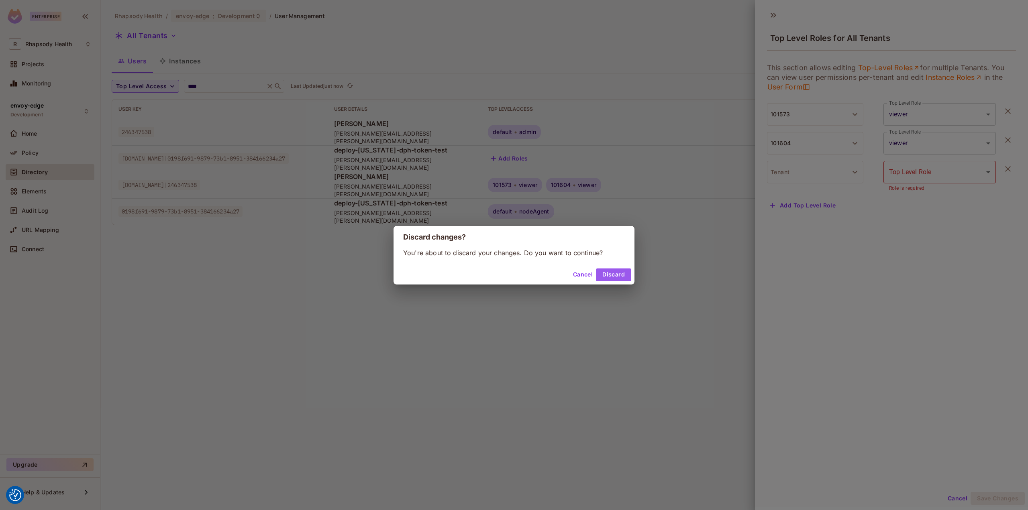
drag, startPoint x: 604, startPoint y: 278, endPoint x: 620, endPoint y: 275, distance: 16.3
click at [604, 278] on button "Discard" at bounding box center [613, 275] width 35 height 13
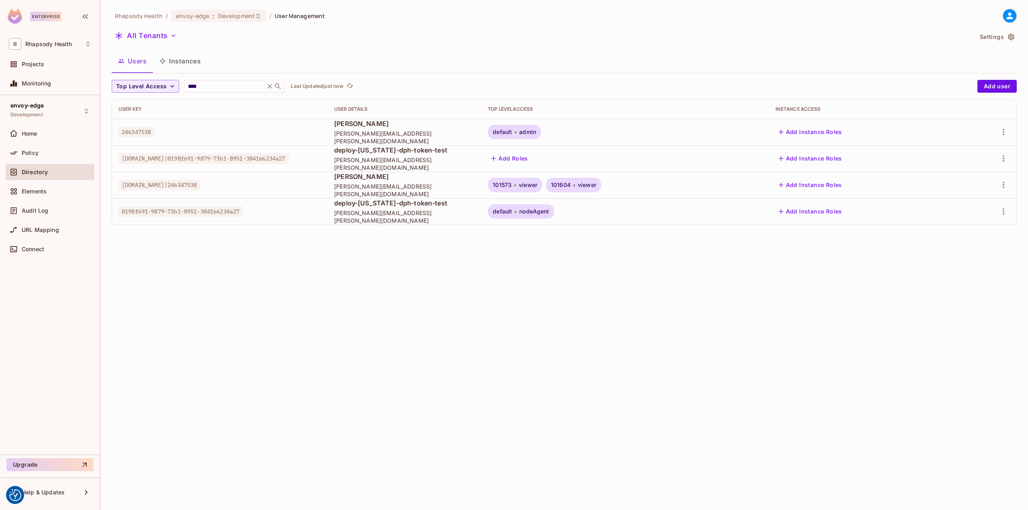
click at [1010, 188] on td at bounding box center [987, 185] width 59 height 27
click at [1006, 186] on icon "button" at bounding box center [1004, 185] width 10 height 10
click at [970, 243] on span "Edit Attributes" at bounding box center [971, 239] width 45 height 13
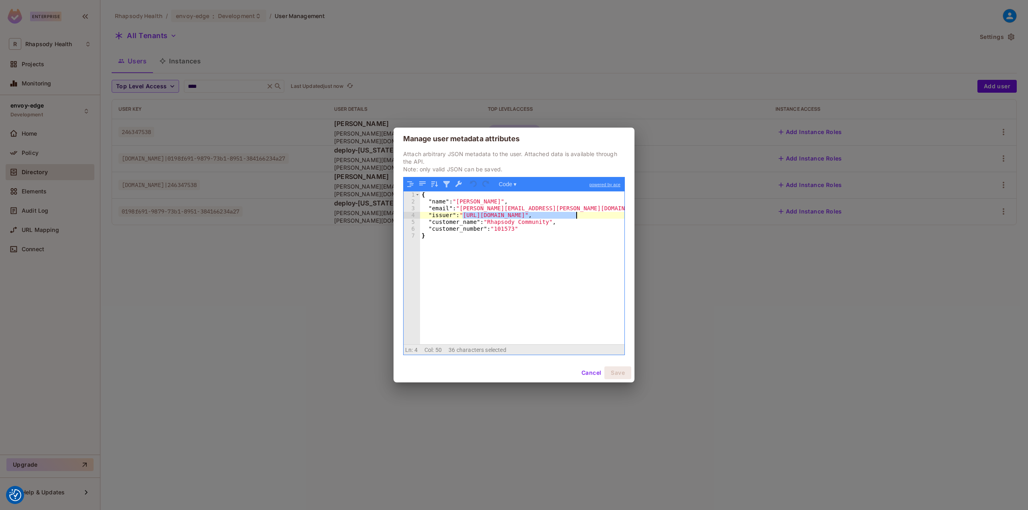
drag, startPoint x: 461, startPoint y: 216, endPoint x: 578, endPoint y: 217, distance: 116.1
click at [578, 217] on div "{ "name" : "Lyle Stevenson" , "email" : "lyle.stevenson@rhapsody.health" , "iss…" at bounding box center [522, 275] width 204 height 167
click at [595, 372] on button "Cancel" at bounding box center [591, 373] width 26 height 13
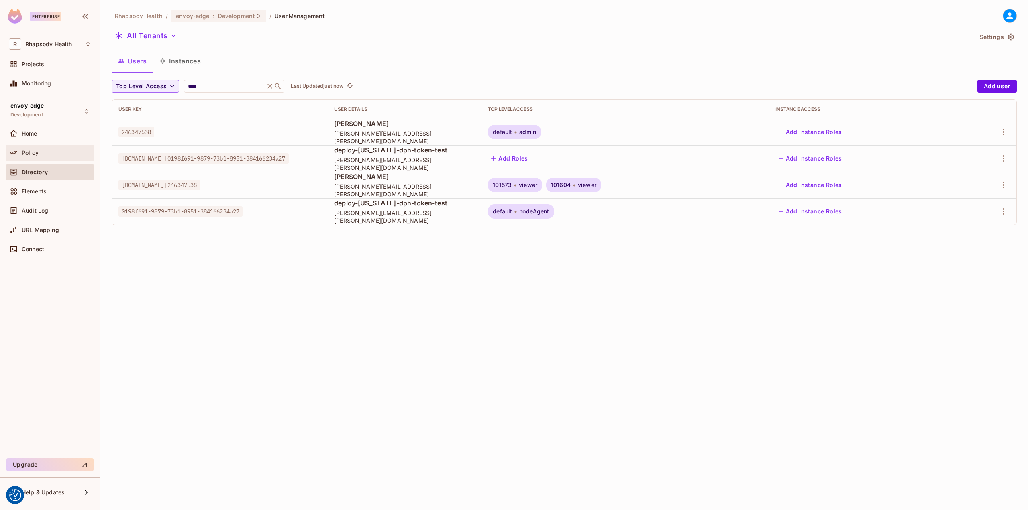
click at [34, 153] on span "Policy" at bounding box center [30, 153] width 17 height 6
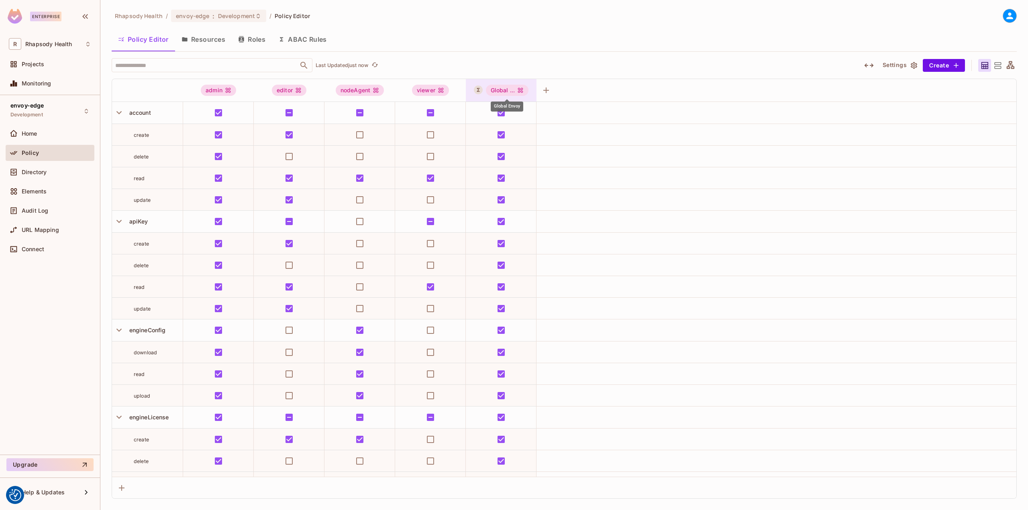
click at [509, 89] on div "Global ..." at bounding box center [507, 90] width 43 height 11
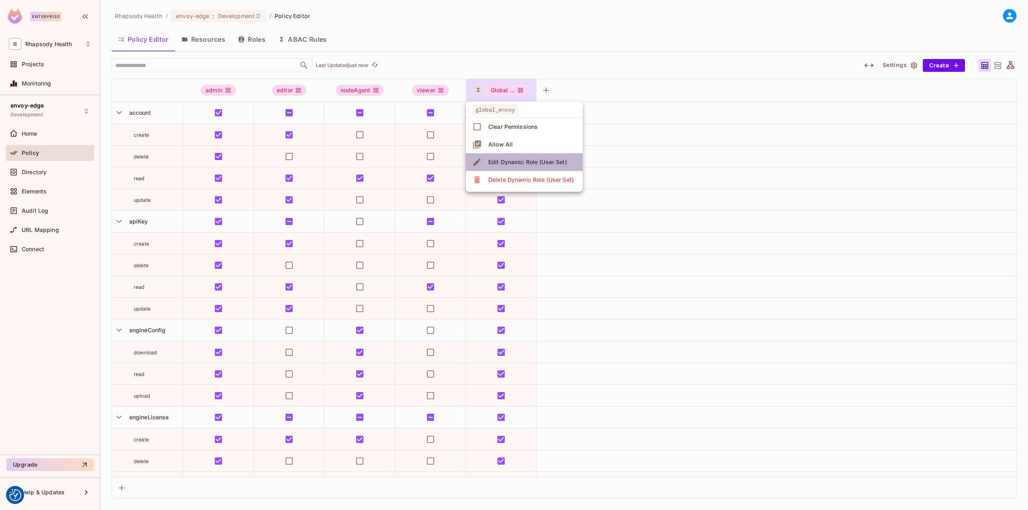
click at [529, 164] on div "Edit Dynamic Role (User Set)" at bounding box center [527, 162] width 79 height 8
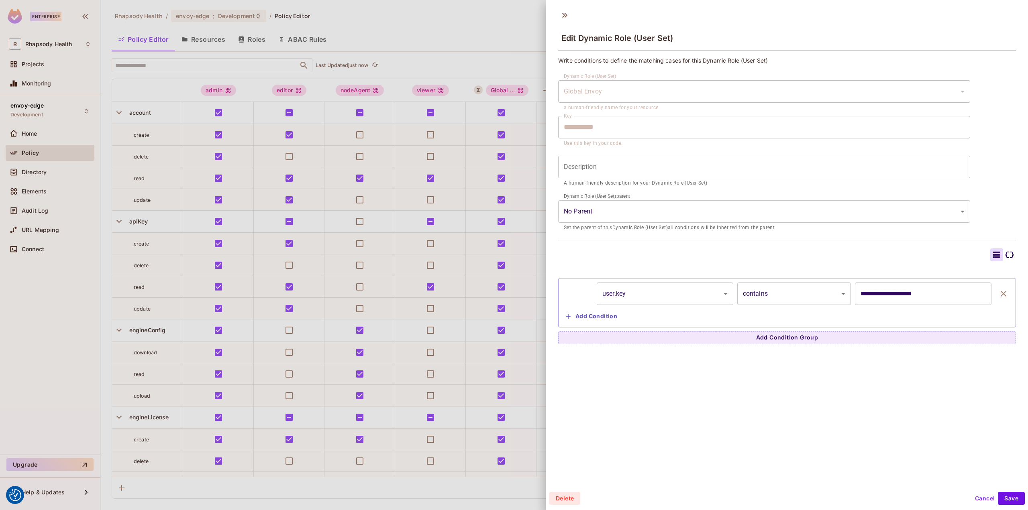
click at [647, 288] on body "We use cookies to enhance your browsing experience, serve personalized ads or c…" at bounding box center [514, 255] width 1028 height 510
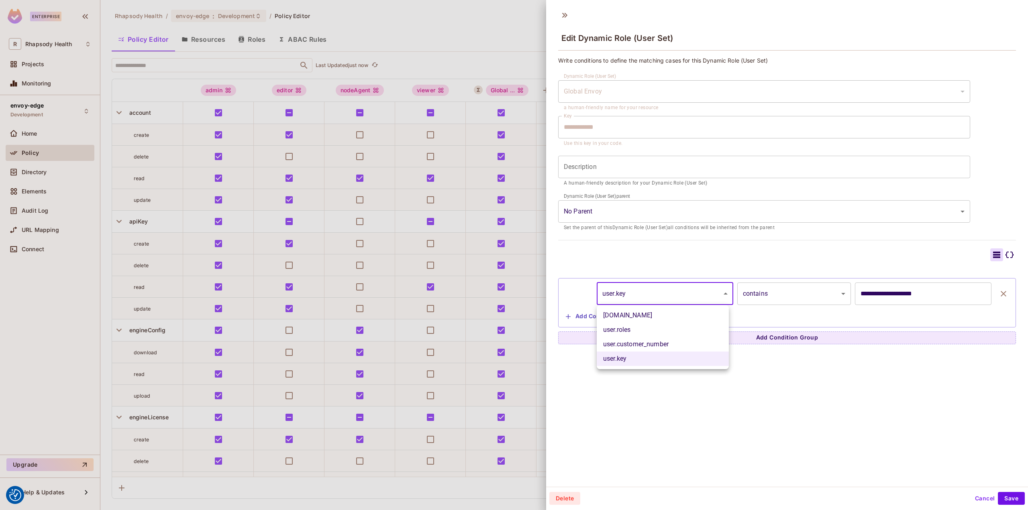
click at [648, 288] on div at bounding box center [514, 255] width 1028 height 510
click at [527, 46] on div at bounding box center [514, 255] width 1028 height 510
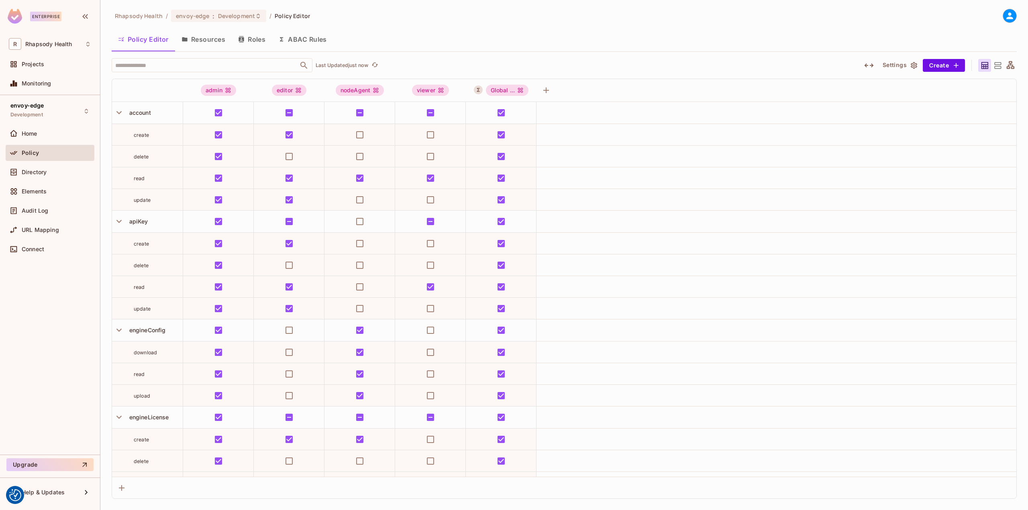
click at [294, 34] on button "ABAC Rules" at bounding box center [302, 39] width 61 height 20
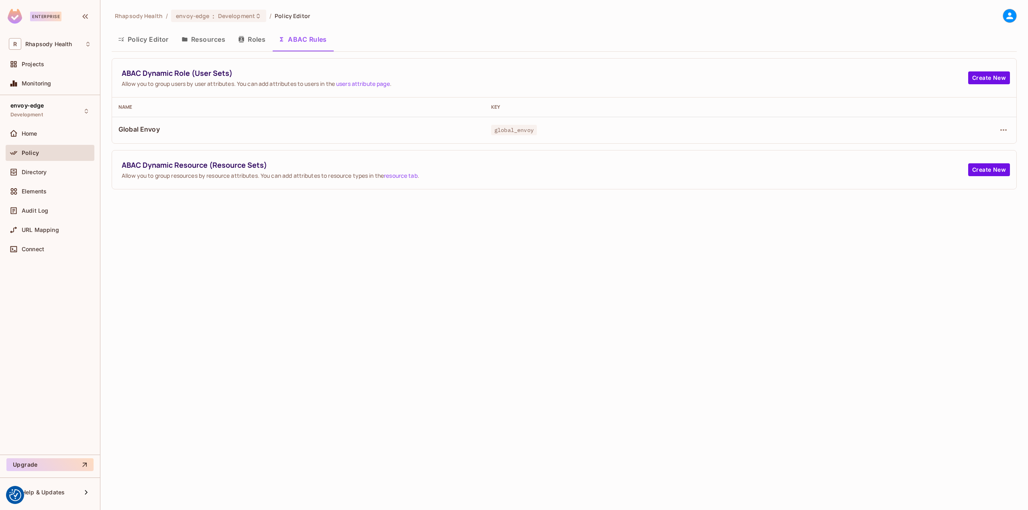
click at [377, 84] on link "users attribute page" at bounding box center [363, 84] width 54 height 8
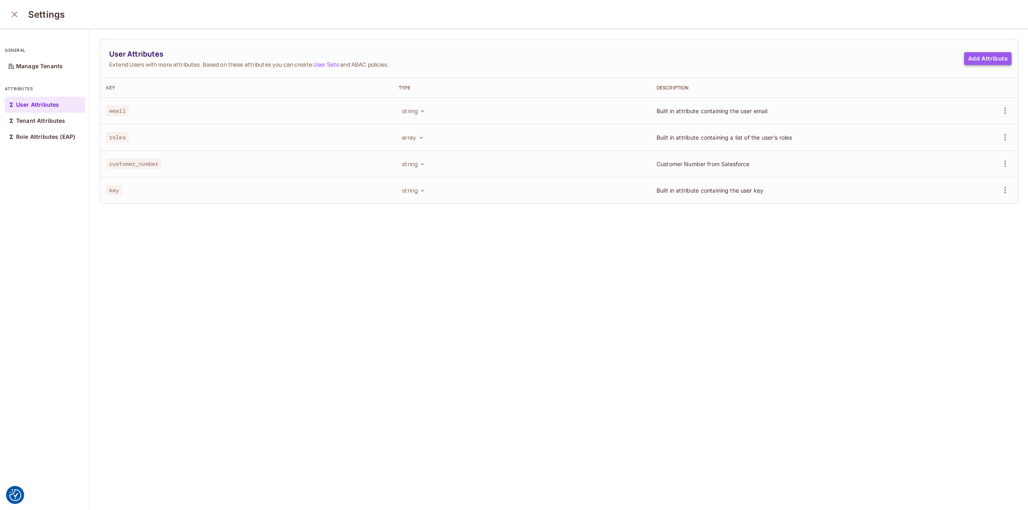
click at [978, 58] on button "Add Attribute" at bounding box center [987, 58] width 47 height 13
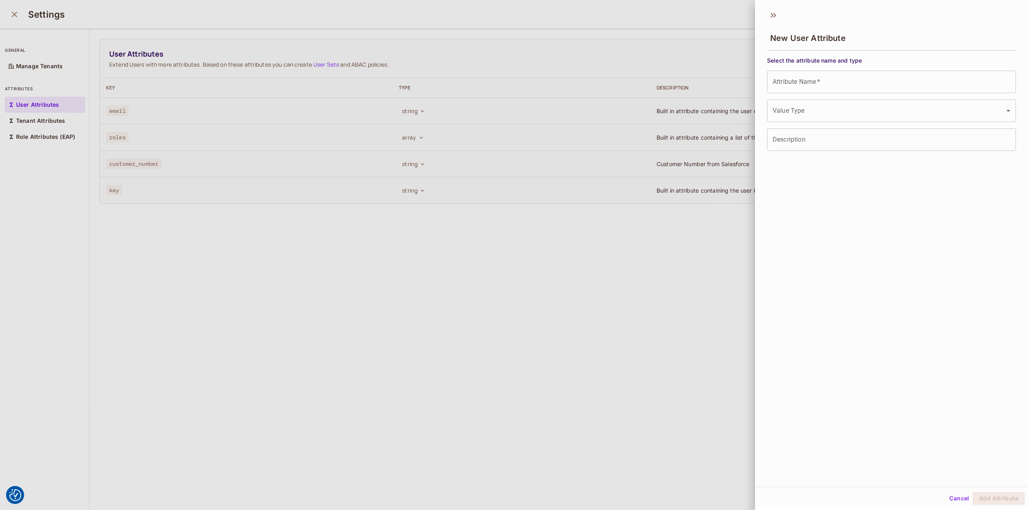
click at [827, 82] on input "Attribute Name   *" at bounding box center [891, 82] width 249 height 22
type input "******"
click at [806, 105] on body "We use cookies to enhance your browsing experience, serve personalized ads or c…" at bounding box center [514, 255] width 1028 height 510
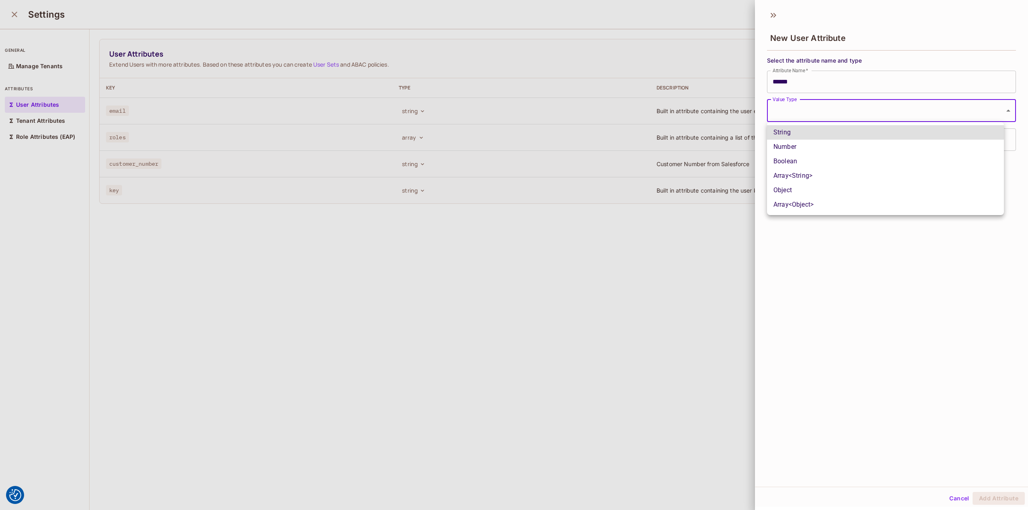
click at [805, 131] on li "String" at bounding box center [885, 132] width 237 height 14
type input "******"
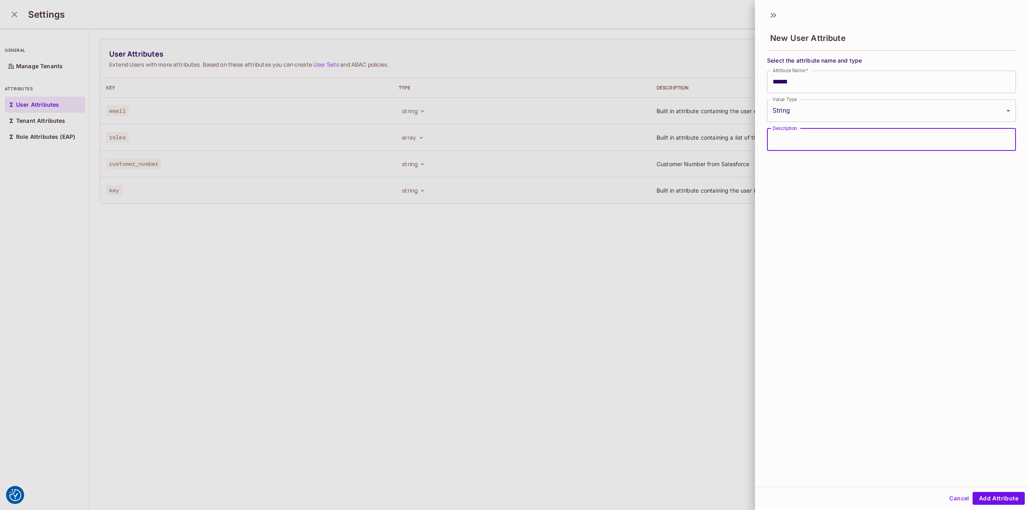
click at [803, 147] on input "Description" at bounding box center [891, 140] width 249 height 22
click at [997, 500] on button "Add Attribute" at bounding box center [999, 498] width 52 height 13
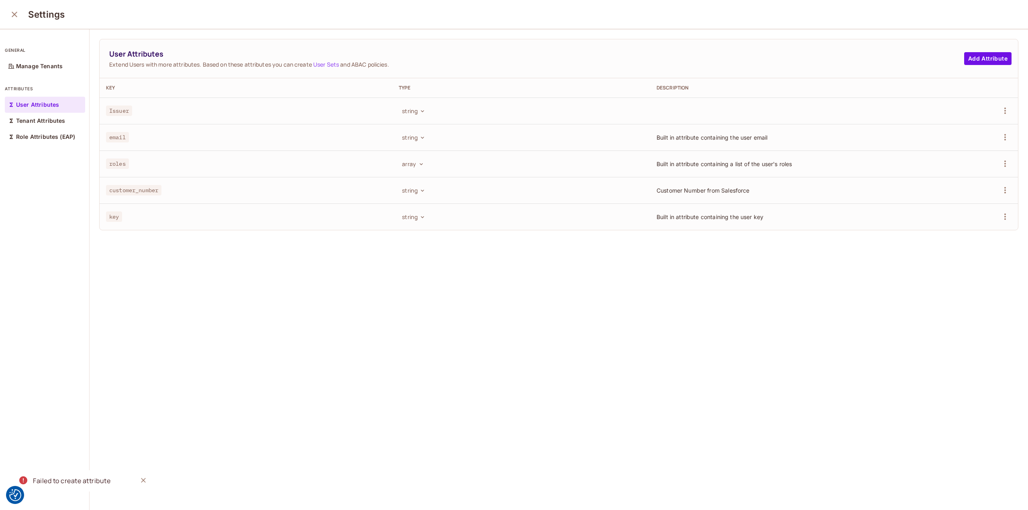
drag, startPoint x: 997, startPoint y: 500, endPoint x: 872, endPoint y: 466, distance: 129.6
click at [1004, 113] on icon "button" at bounding box center [1005, 111] width 2 height 6
click at [942, 131] on div "Edit" at bounding box center [946, 129] width 11 height 8
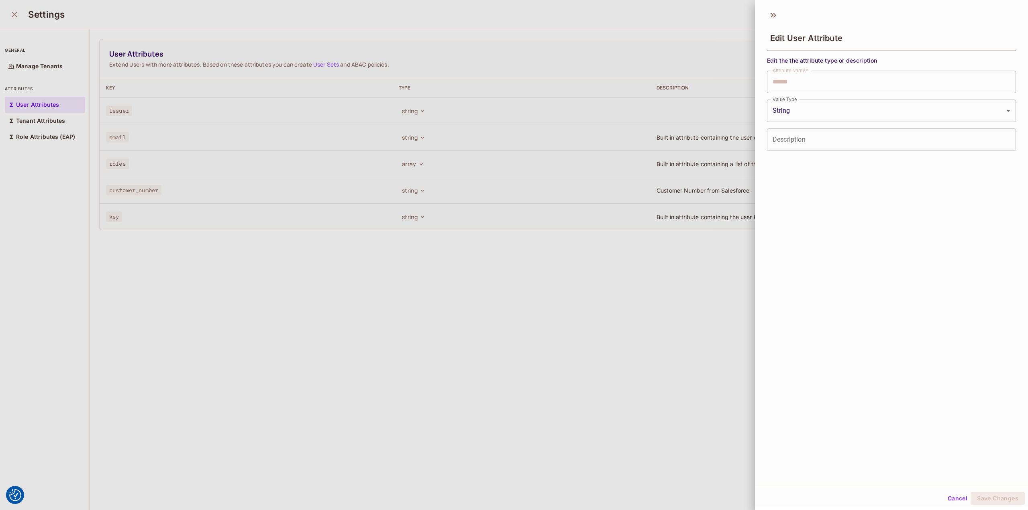
click at [794, 114] on body "We use cookies to enhance your browsing experience, serve personalized ads or c…" at bounding box center [514, 255] width 1028 height 510
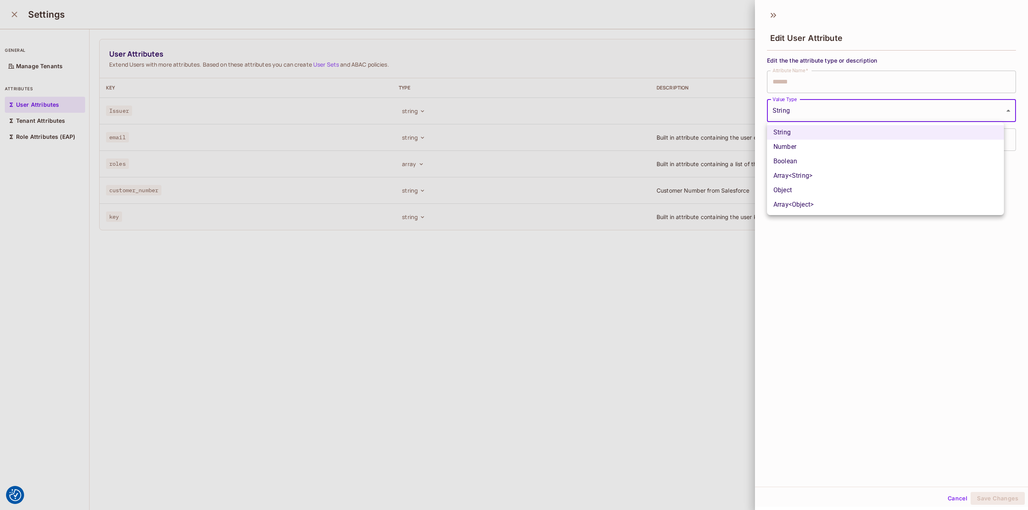
click at [793, 133] on li "String" at bounding box center [885, 132] width 237 height 14
click at [949, 498] on button "Cancel" at bounding box center [958, 498] width 26 height 13
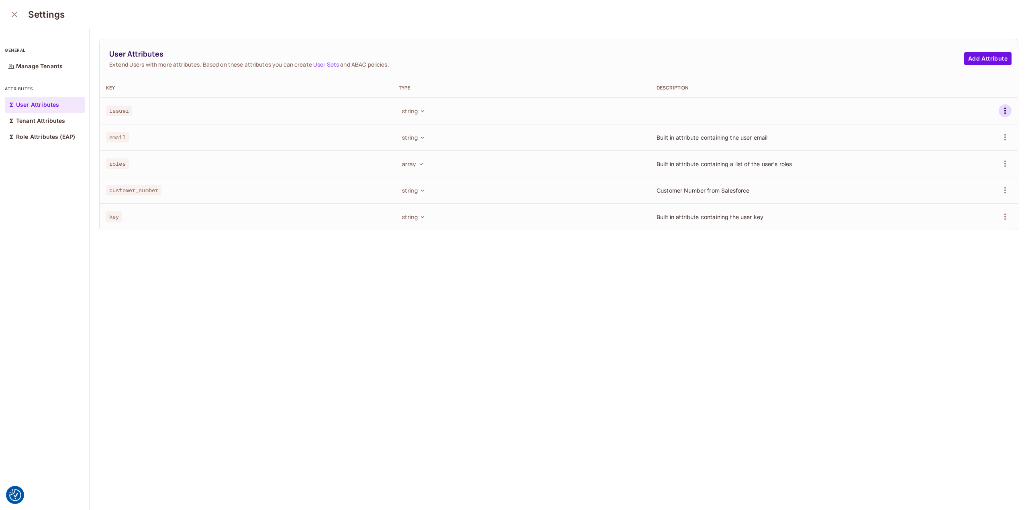
click at [1000, 112] on icon "button" at bounding box center [1005, 111] width 10 height 10
click at [980, 147] on div "Delete Attribute" at bounding box center [962, 147] width 43 height 8
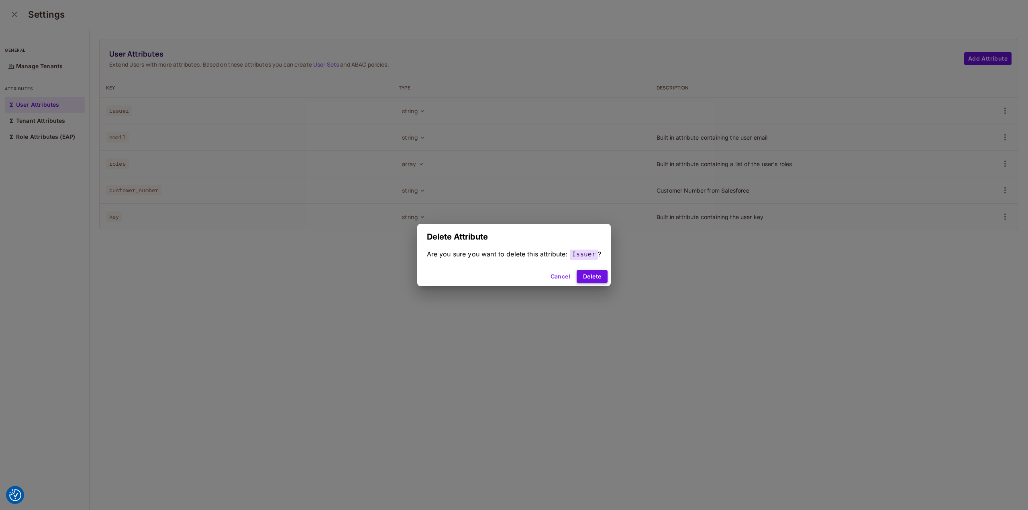
click at [584, 273] on button "Delete" at bounding box center [592, 276] width 31 height 13
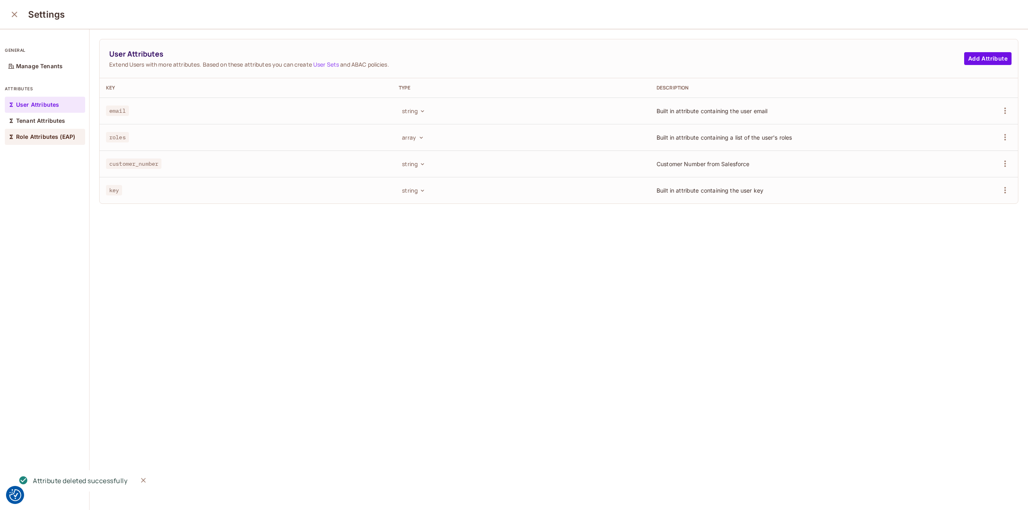
click at [57, 142] on div "Role Attributes (EAP)" at bounding box center [45, 137] width 80 height 16
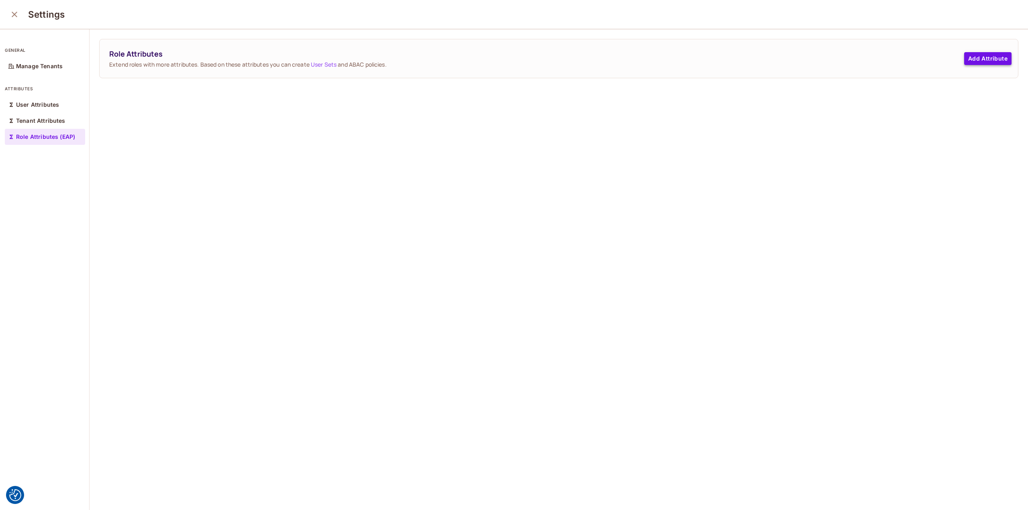
click at [968, 55] on button "Add Attribute" at bounding box center [987, 58] width 47 height 13
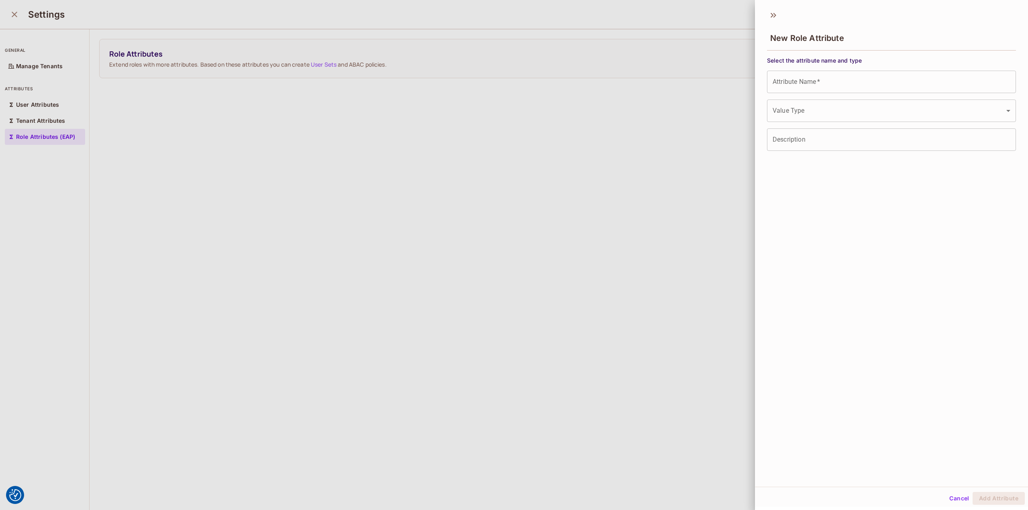
click at [520, 249] on div at bounding box center [514, 255] width 1028 height 510
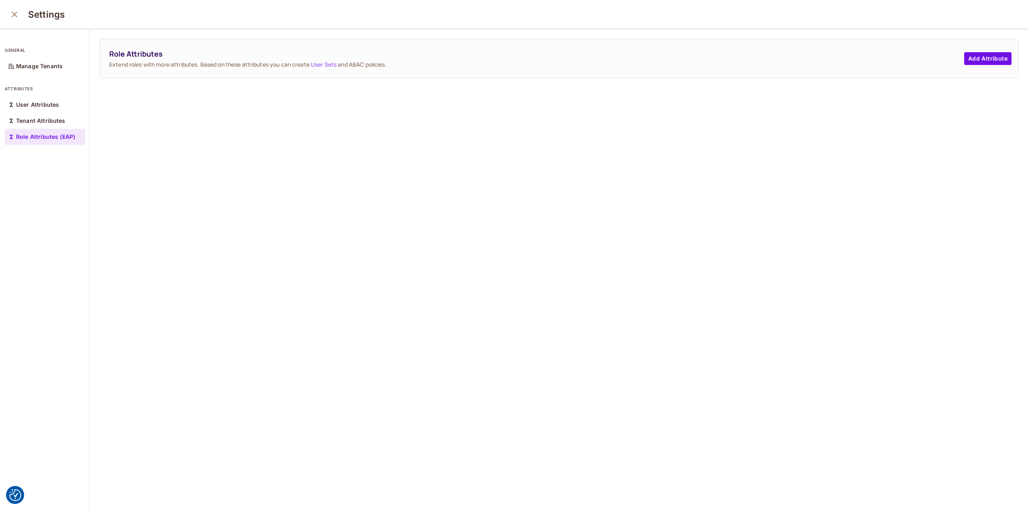
drag, startPoint x: 16, startPoint y: 10, endPoint x: 67, endPoint y: 32, distance: 54.9
click at [16, 11] on icon "close" at bounding box center [15, 15] width 10 height 10
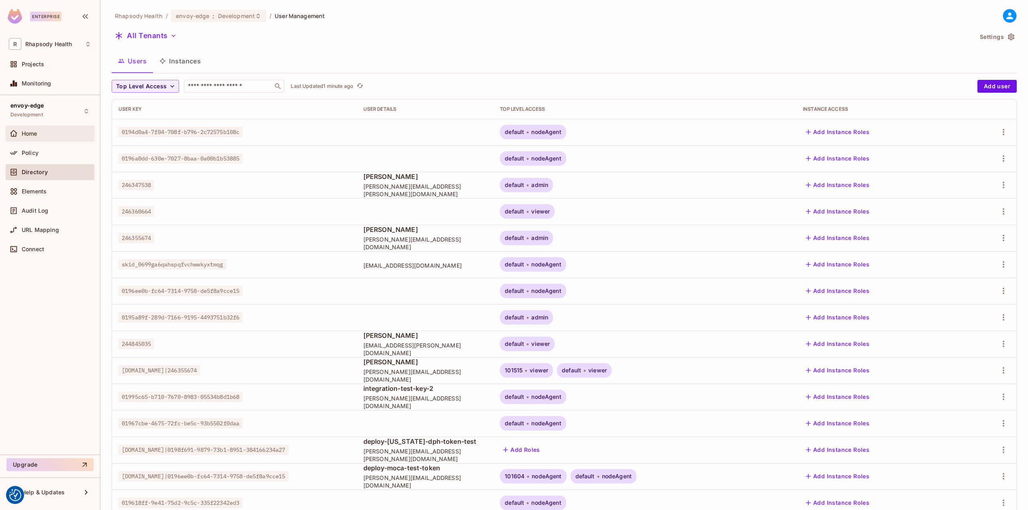
click at [29, 131] on span "Home" at bounding box center [30, 134] width 16 height 6
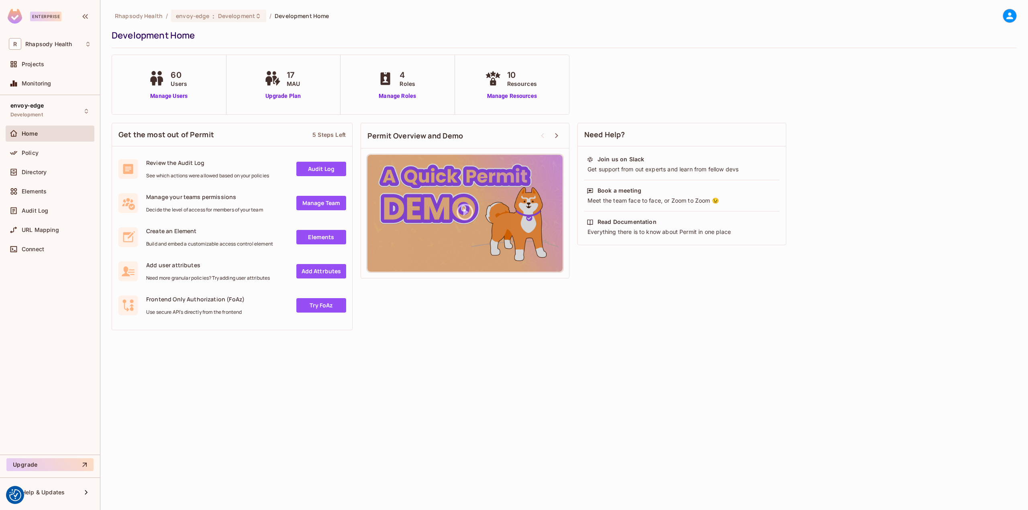
click at [1014, 16] on icon at bounding box center [1010, 16] width 10 height 10
click at [1013, 16] on div at bounding box center [514, 255] width 1028 height 510
click at [11, 493] on img "Consent Preferences" at bounding box center [15, 496] width 12 height 12
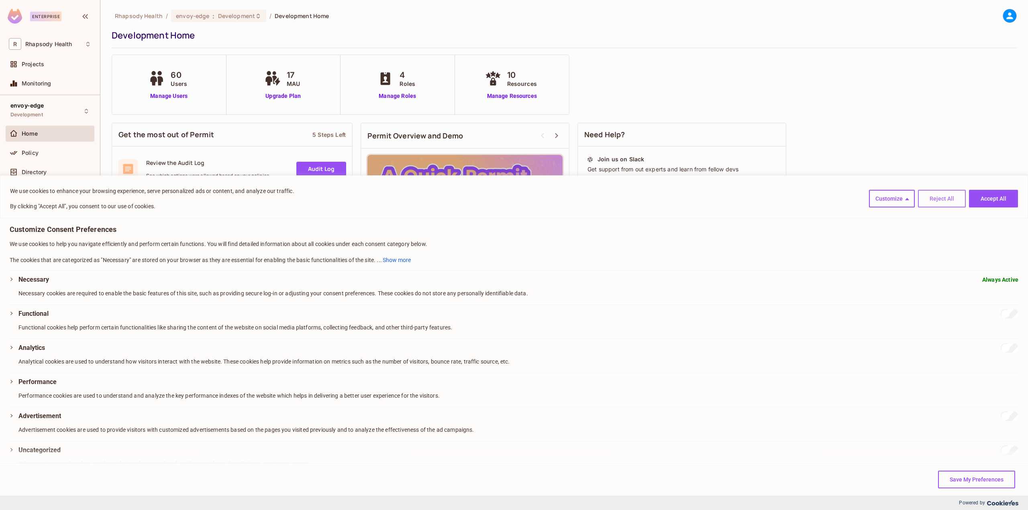
click at [941, 198] on button "Reject All" at bounding box center [942, 199] width 48 height 18
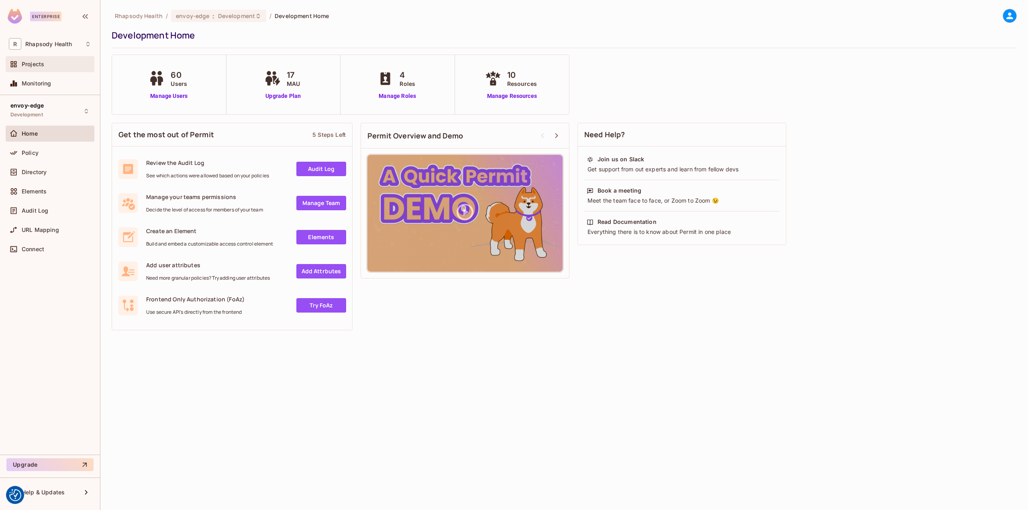
click at [36, 69] on div "Projects" at bounding box center [50, 64] width 89 height 16
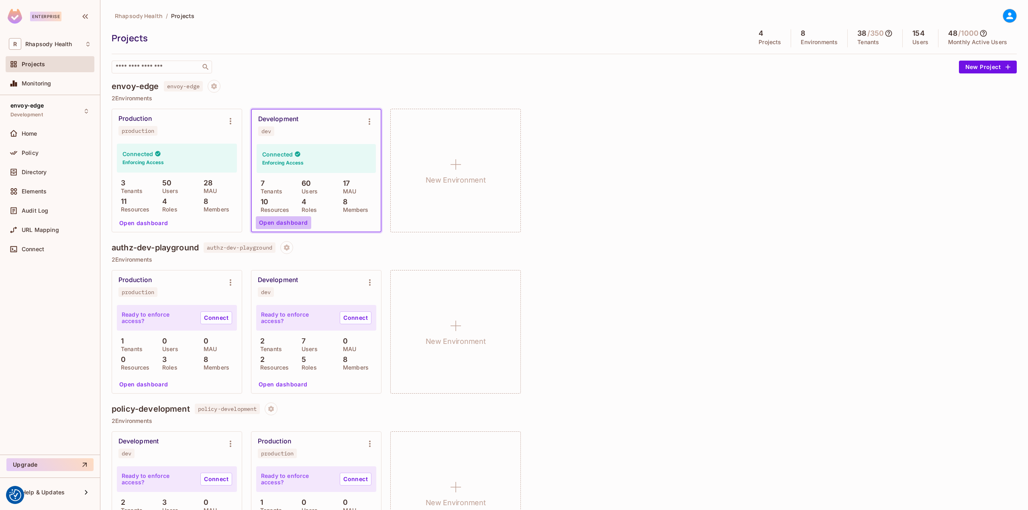
click at [288, 222] on button "Open dashboard" at bounding box center [283, 222] width 55 height 13
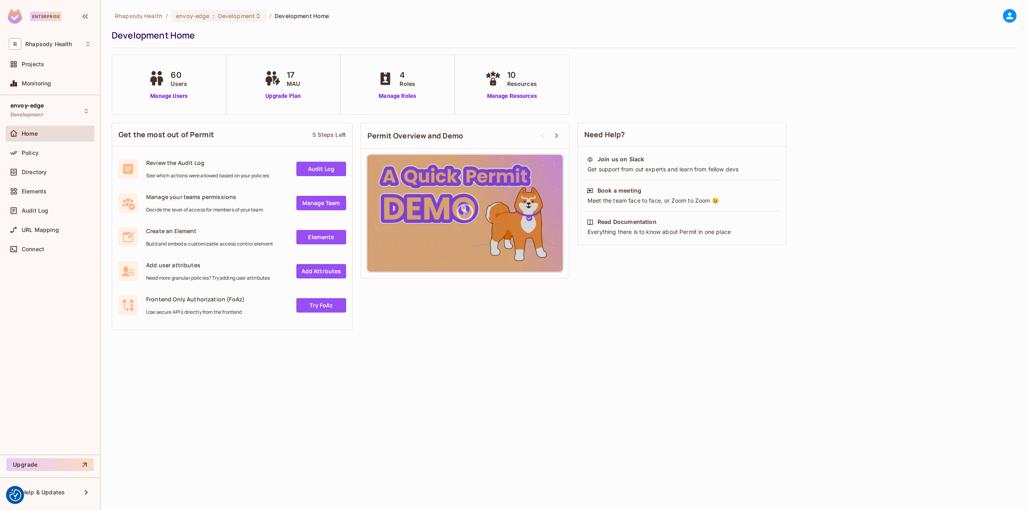
click at [55, 144] on div "Home" at bounding box center [50, 135] width 89 height 19
click at [58, 151] on div "Policy" at bounding box center [56, 153] width 69 height 6
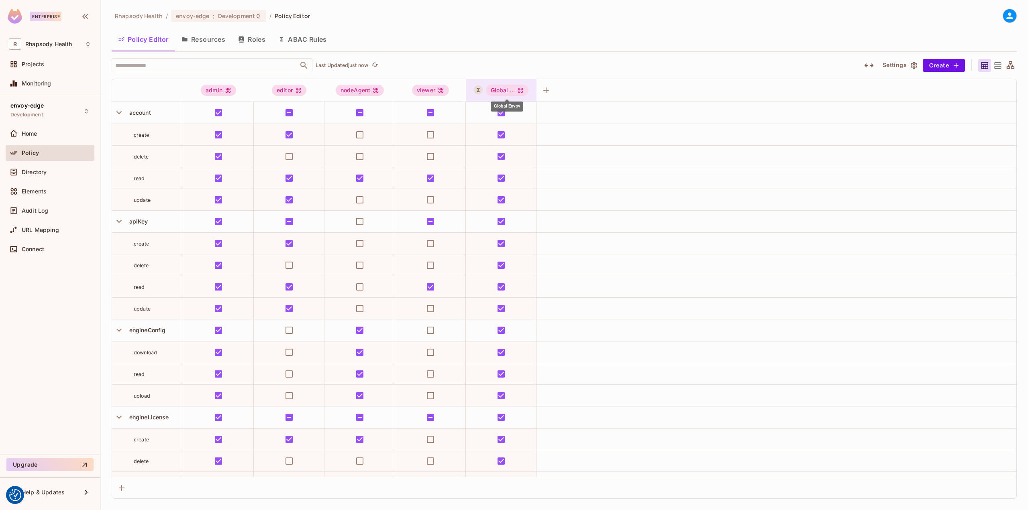
click at [512, 93] on div "Global ..." at bounding box center [507, 90] width 43 height 11
click at [433, 96] on div at bounding box center [514, 255] width 1028 height 510
click at [434, 91] on div "viewer" at bounding box center [430, 90] width 37 height 11
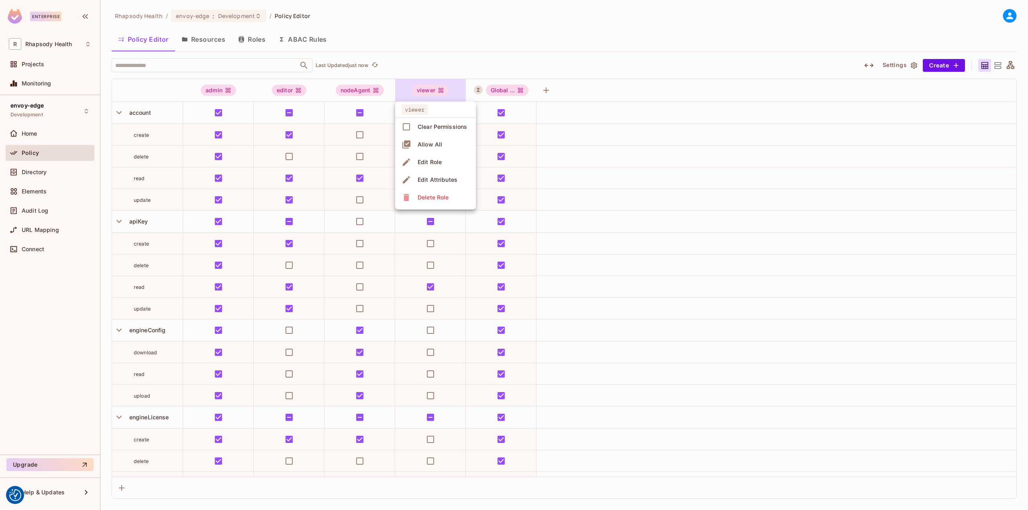
click at [445, 162] on li "Edit Role" at bounding box center [435, 162] width 81 height 18
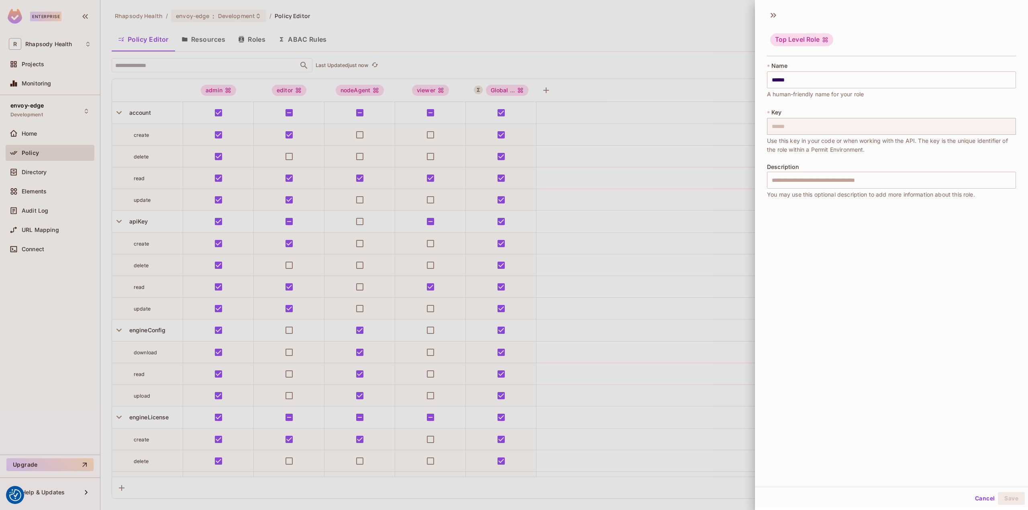
click at [645, 180] on div at bounding box center [514, 255] width 1028 height 510
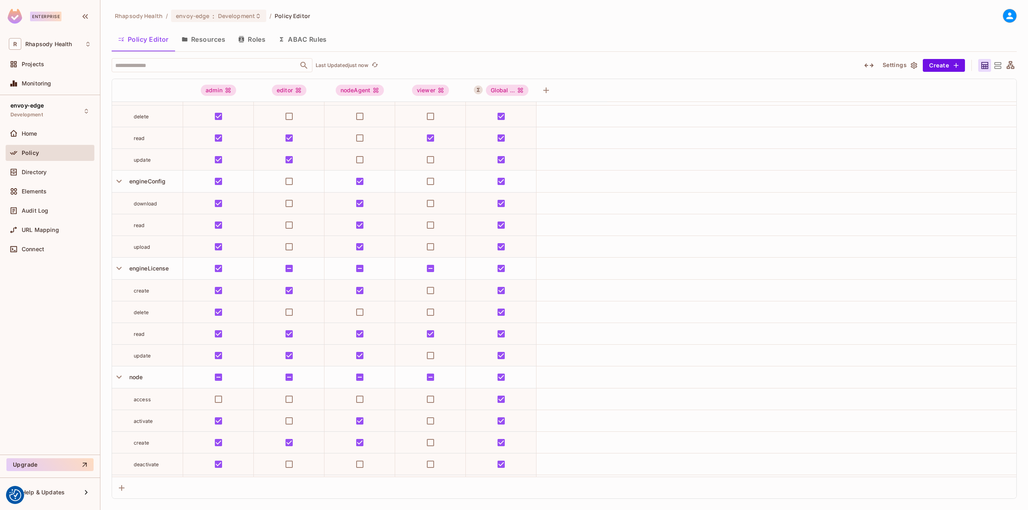
scroll to position [89, 0]
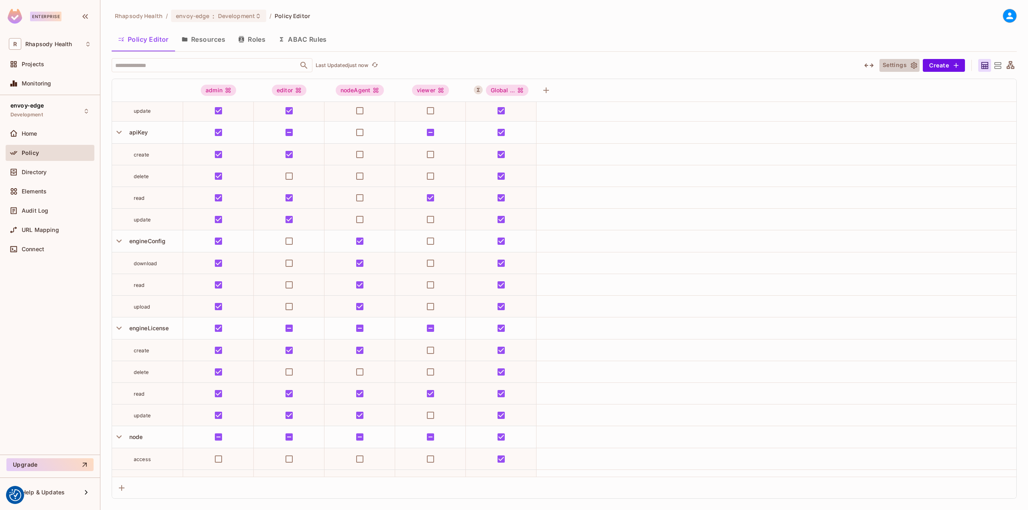
click at [912, 67] on icon "button" at bounding box center [914, 65] width 6 height 7
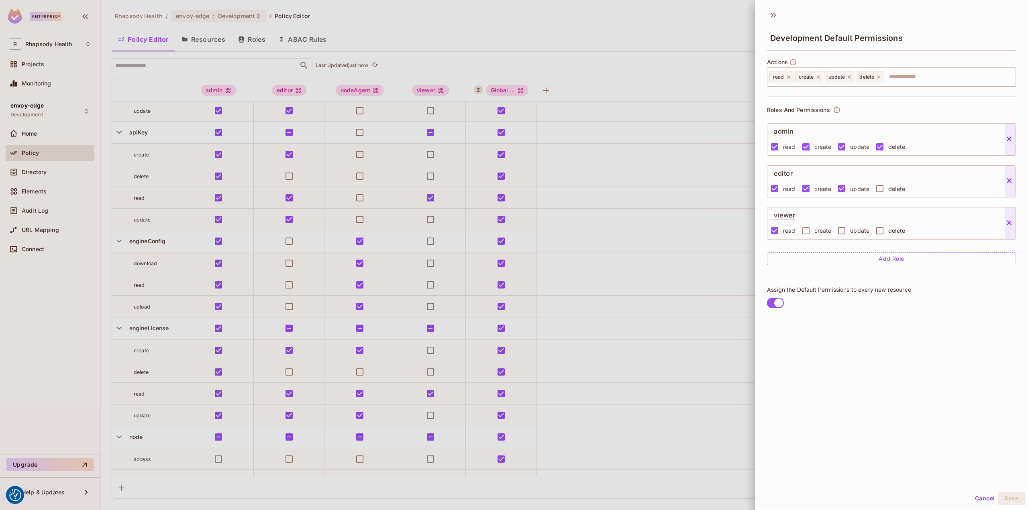
scroll to position [1, 0]
click at [656, 73] on div at bounding box center [514, 255] width 1028 height 510
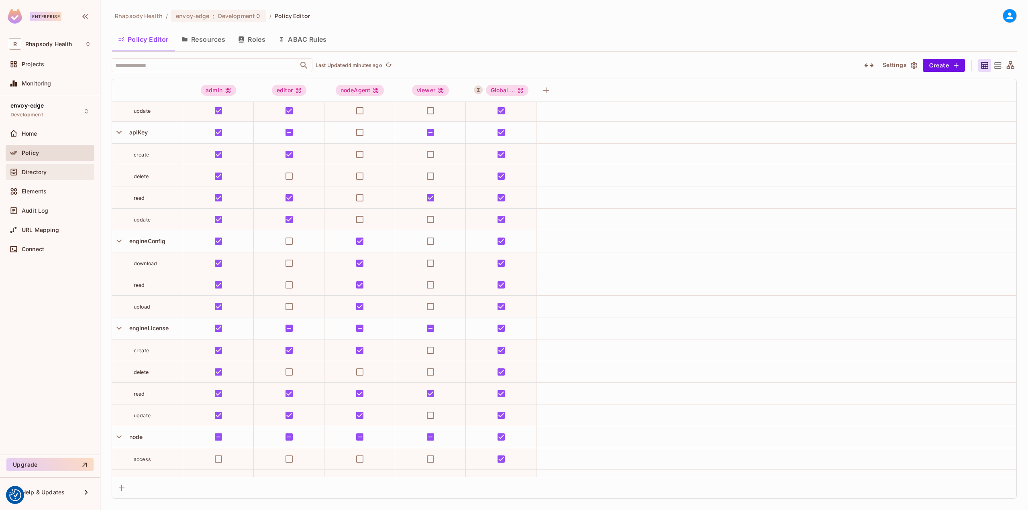
click at [33, 174] on span "Directory" at bounding box center [34, 172] width 25 height 6
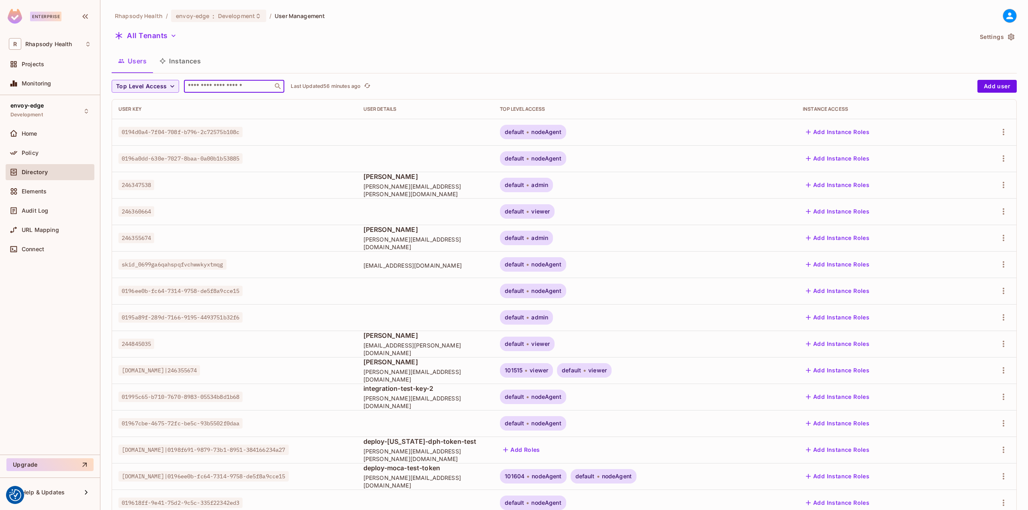
click at [220, 86] on input "text" at bounding box center [228, 86] width 84 height 8
type input "****"
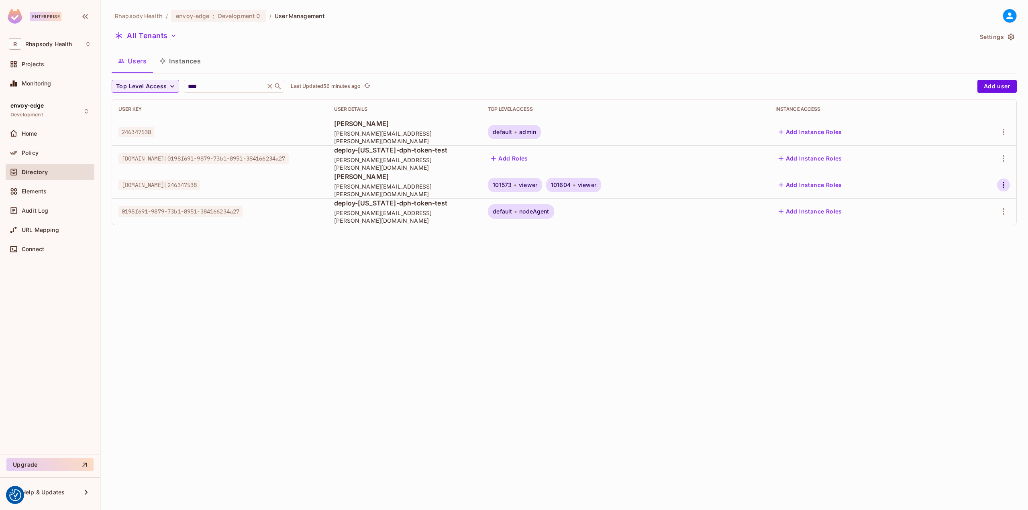
click at [1002, 187] on icon "button" at bounding box center [1004, 185] width 10 height 10
click at [975, 252] on span "Delete User" at bounding box center [967, 256] width 37 height 13
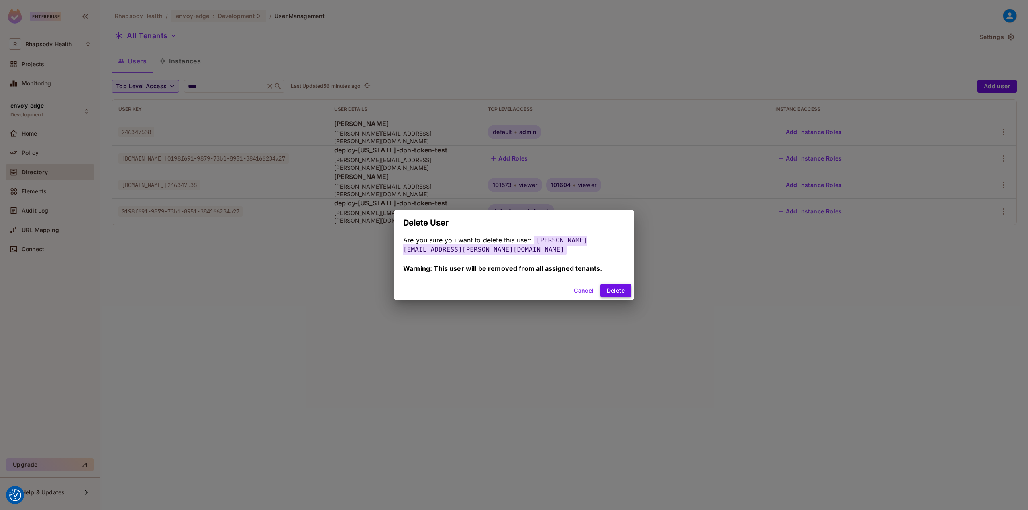
click at [617, 294] on button "Delete" at bounding box center [615, 290] width 31 height 13
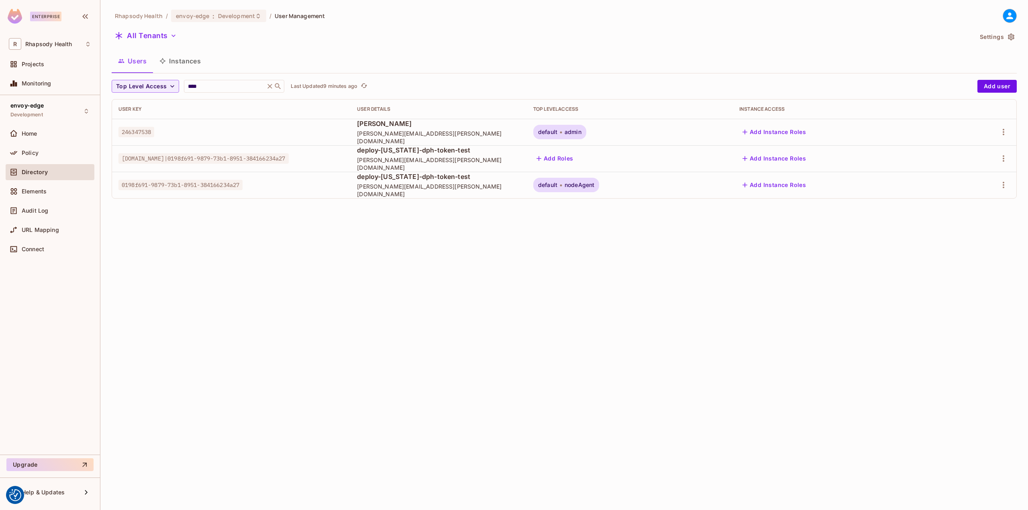
click at [37, 170] on span "Directory" at bounding box center [35, 172] width 26 height 6
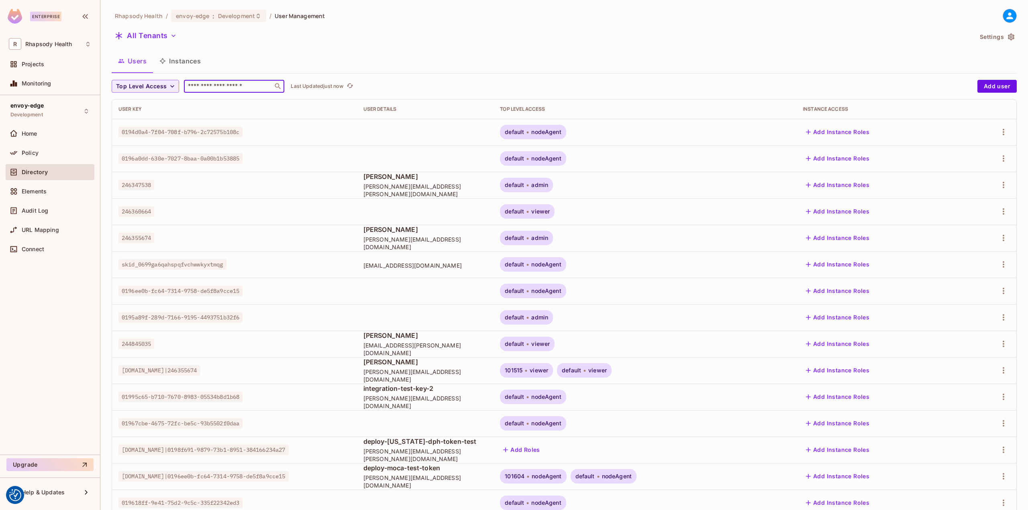
click at [232, 89] on input "text" at bounding box center [228, 86] width 84 height 8
type input "****"
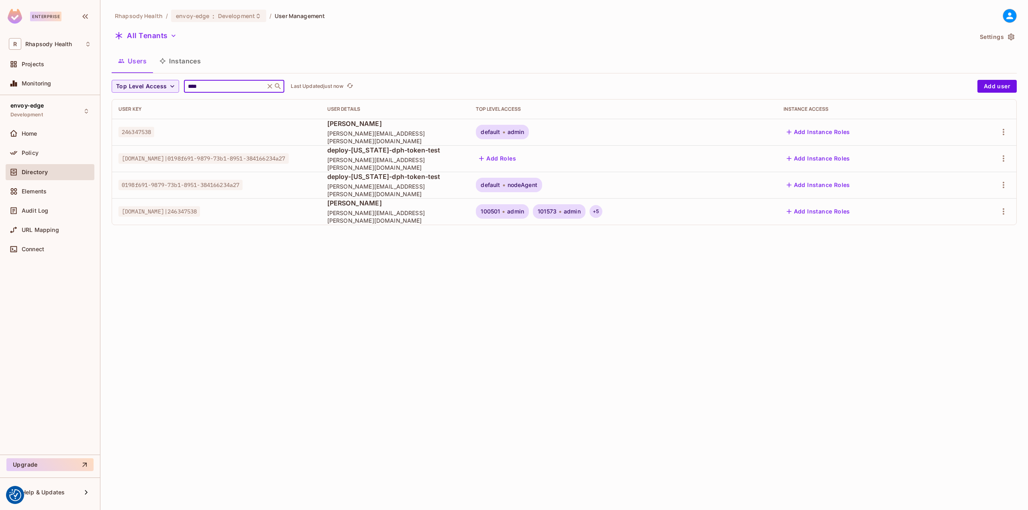
click at [602, 214] on div "+ 5" at bounding box center [596, 211] width 13 height 13
click at [33, 152] on div at bounding box center [514, 255] width 1028 height 510
click at [33, 152] on span "Policy" at bounding box center [30, 153] width 17 height 6
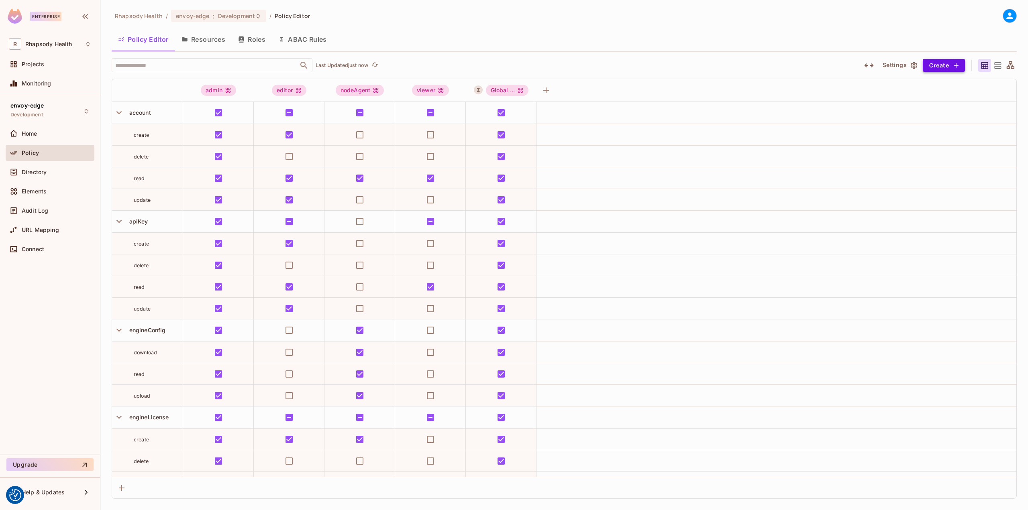
click at [947, 63] on button "Create" at bounding box center [944, 65] width 42 height 13
click at [600, 37] on div at bounding box center [514, 255] width 1028 height 510
